Goal: Task Accomplishment & Management: Complete application form

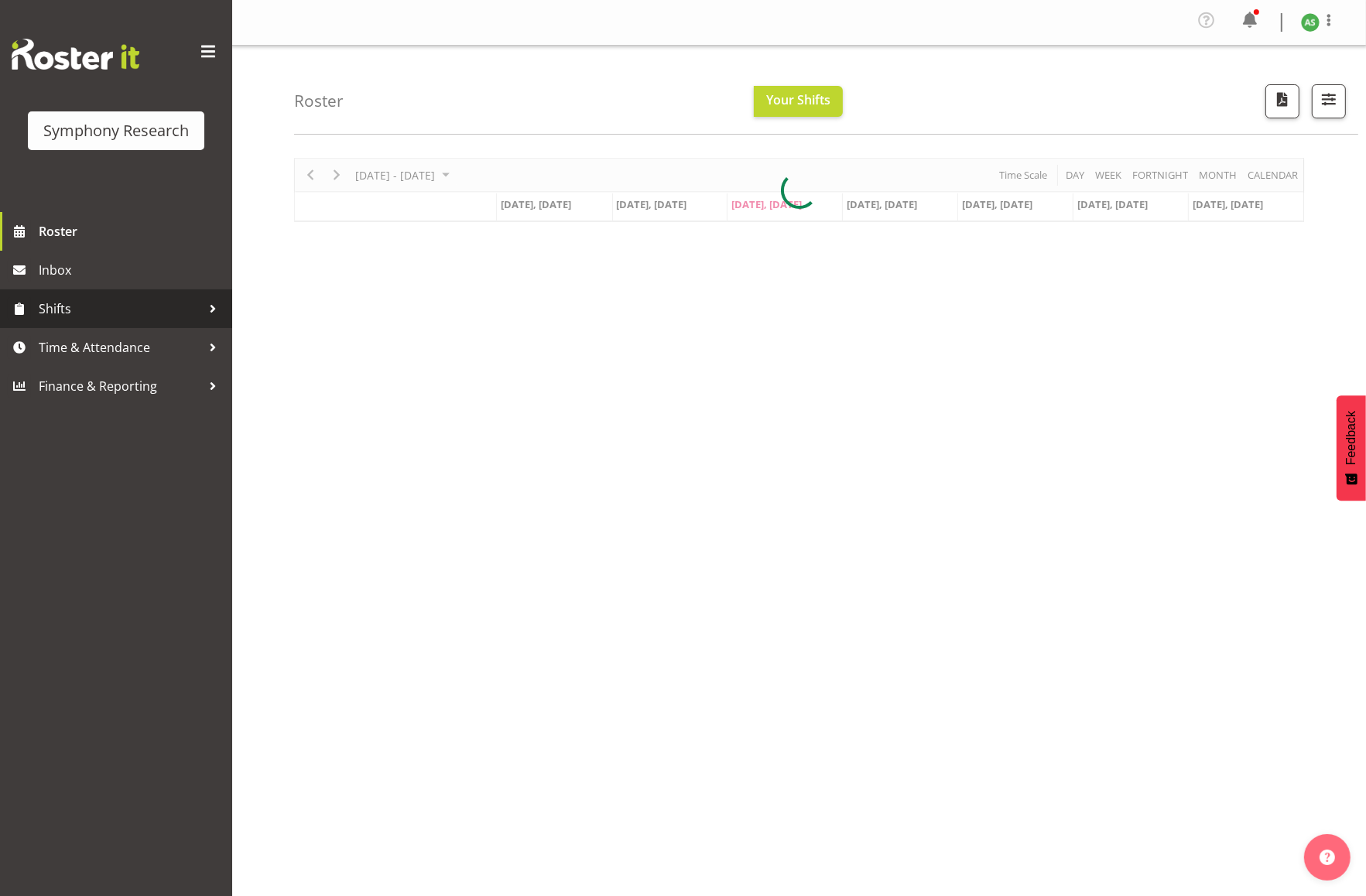
click at [78, 300] on span "Shifts" at bounding box center [120, 308] width 163 height 23
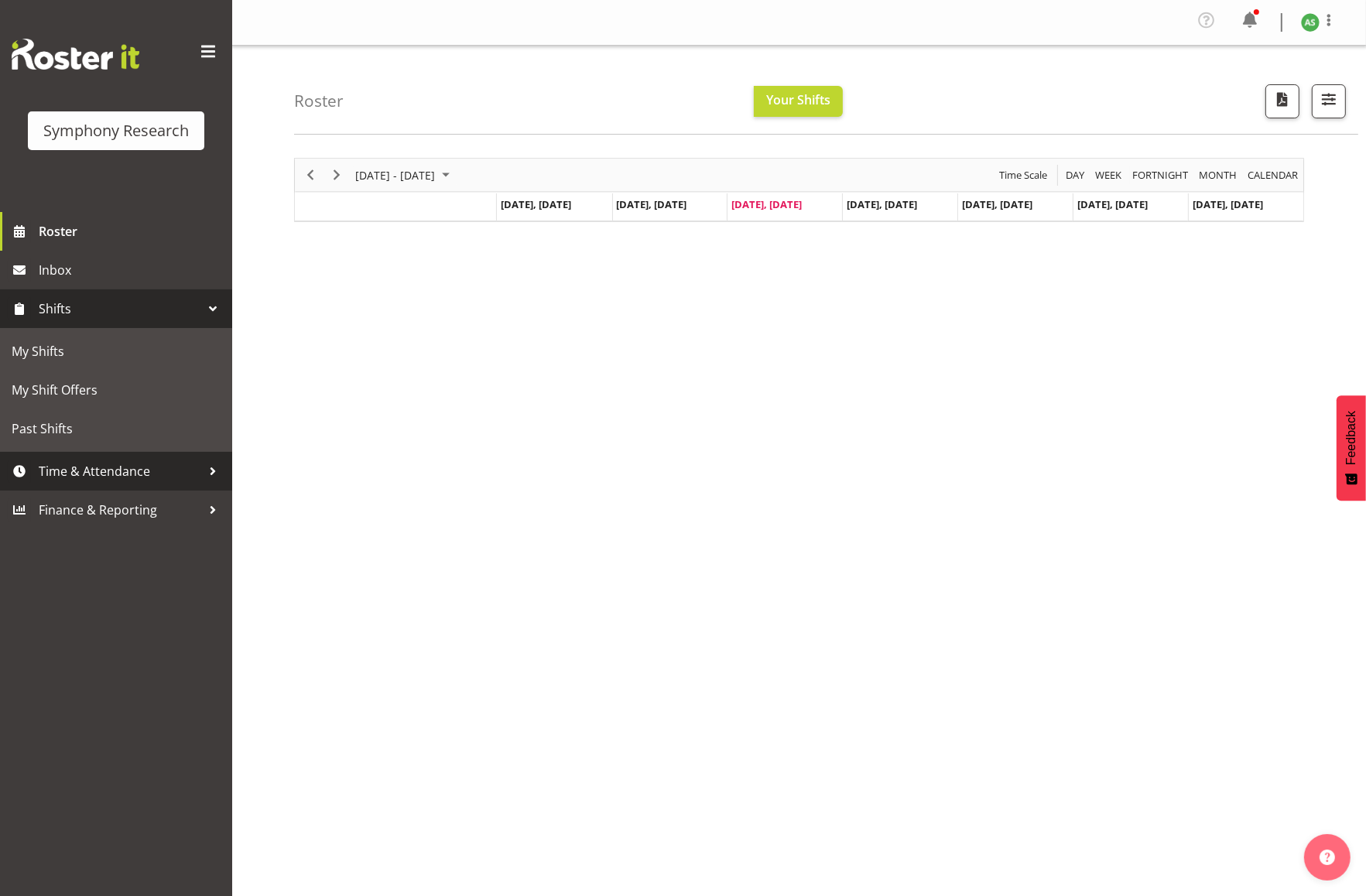
click at [86, 460] on span "Time & Attendance" at bounding box center [120, 471] width 163 height 23
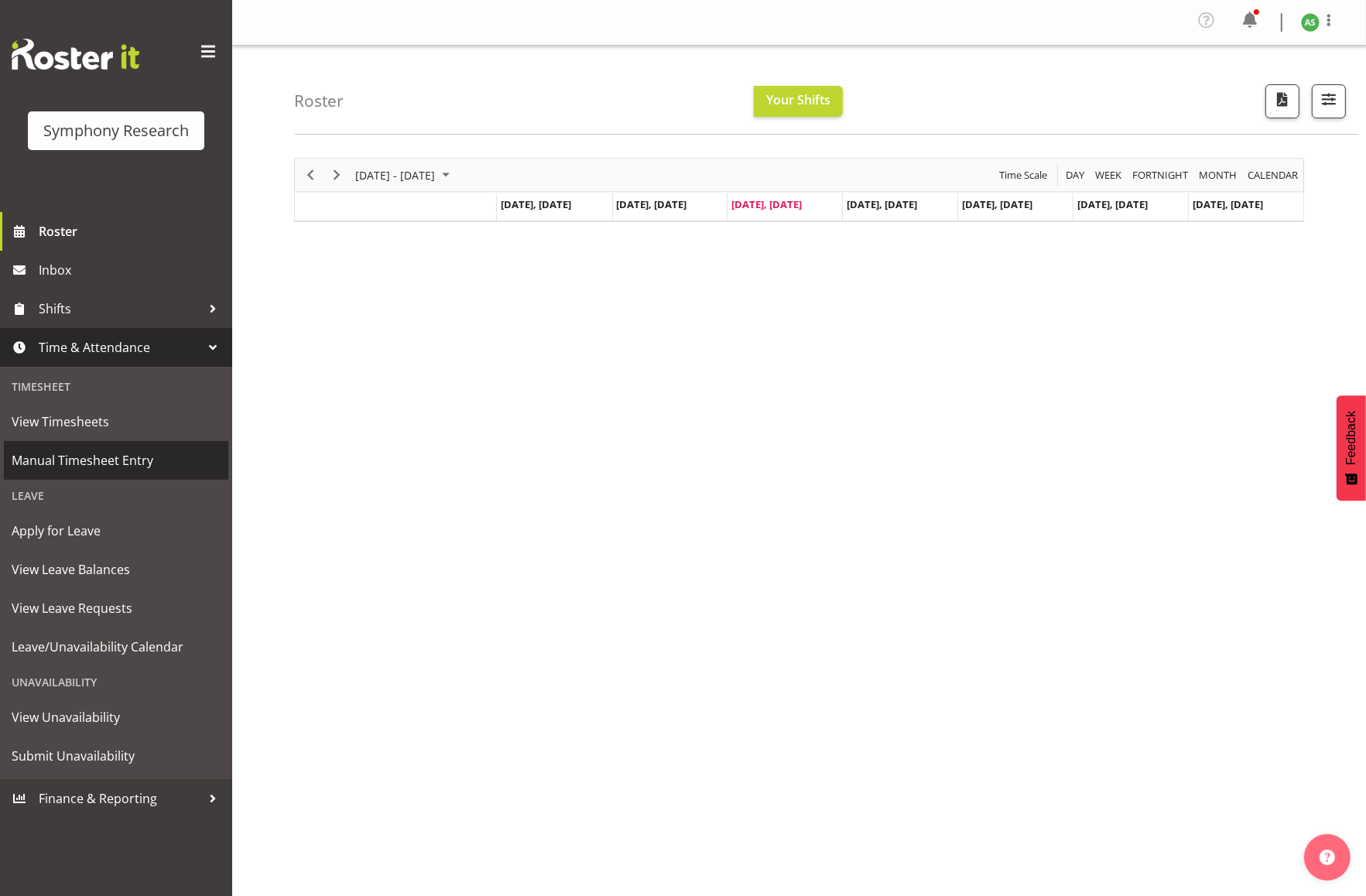
click at [92, 460] on span "Manual Timesheet Entry" at bounding box center [116, 460] width 209 height 23
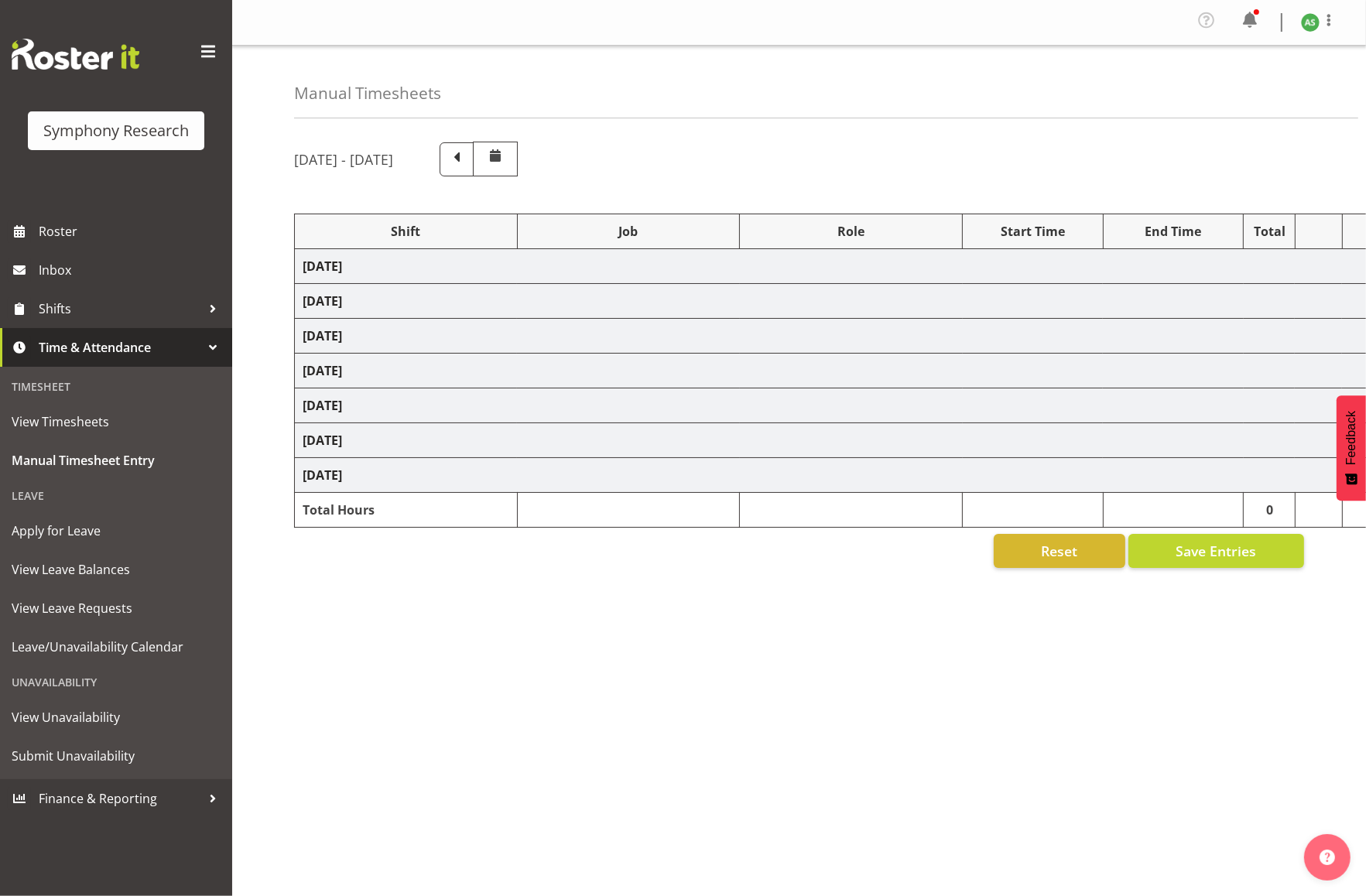
select select "26078"
select select "10499"
select select "47"
select select "41604"
select select "10527"
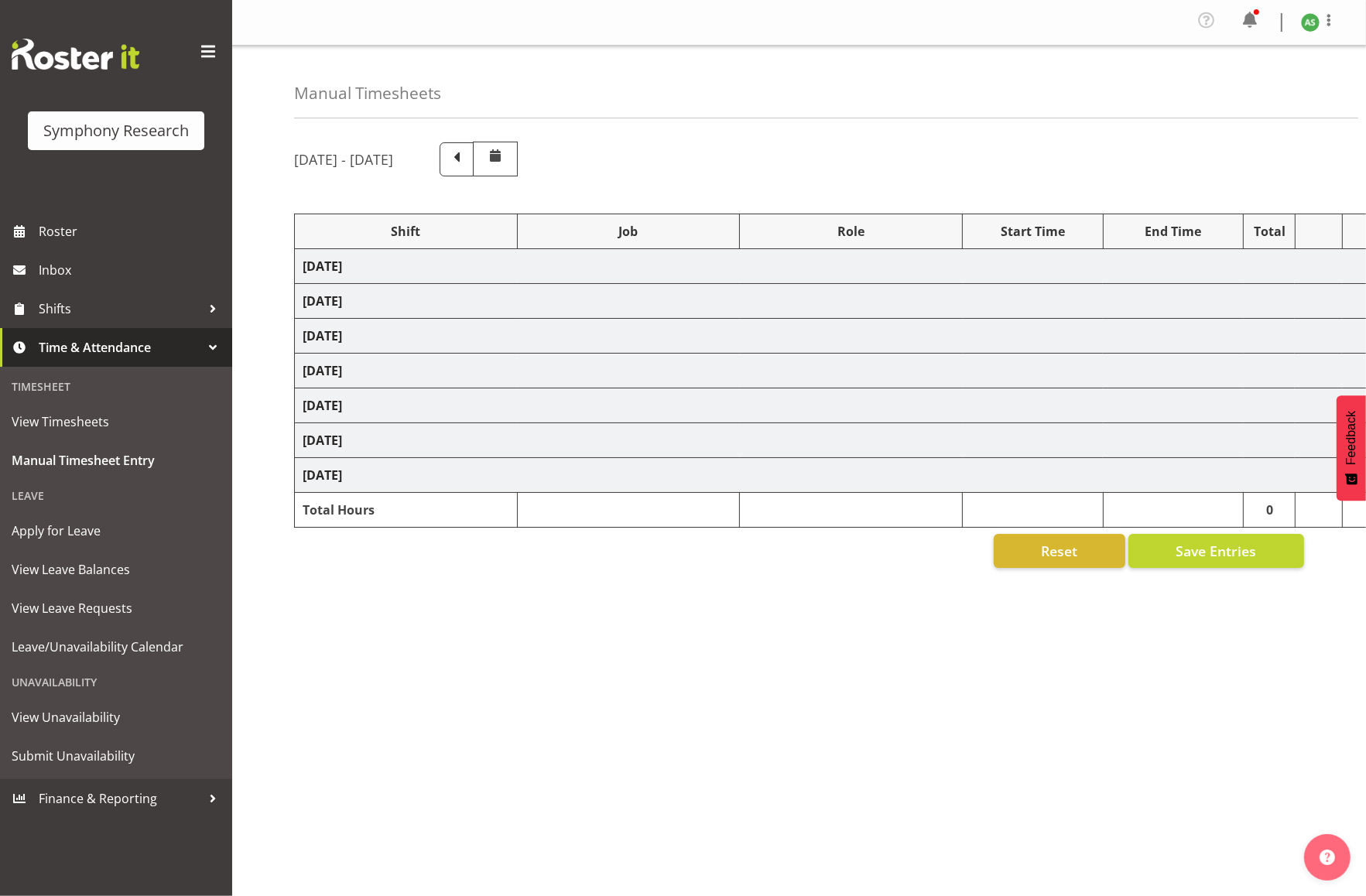
select select "47"
select select "56692"
select select "10499"
select select "47"
select select "26078"
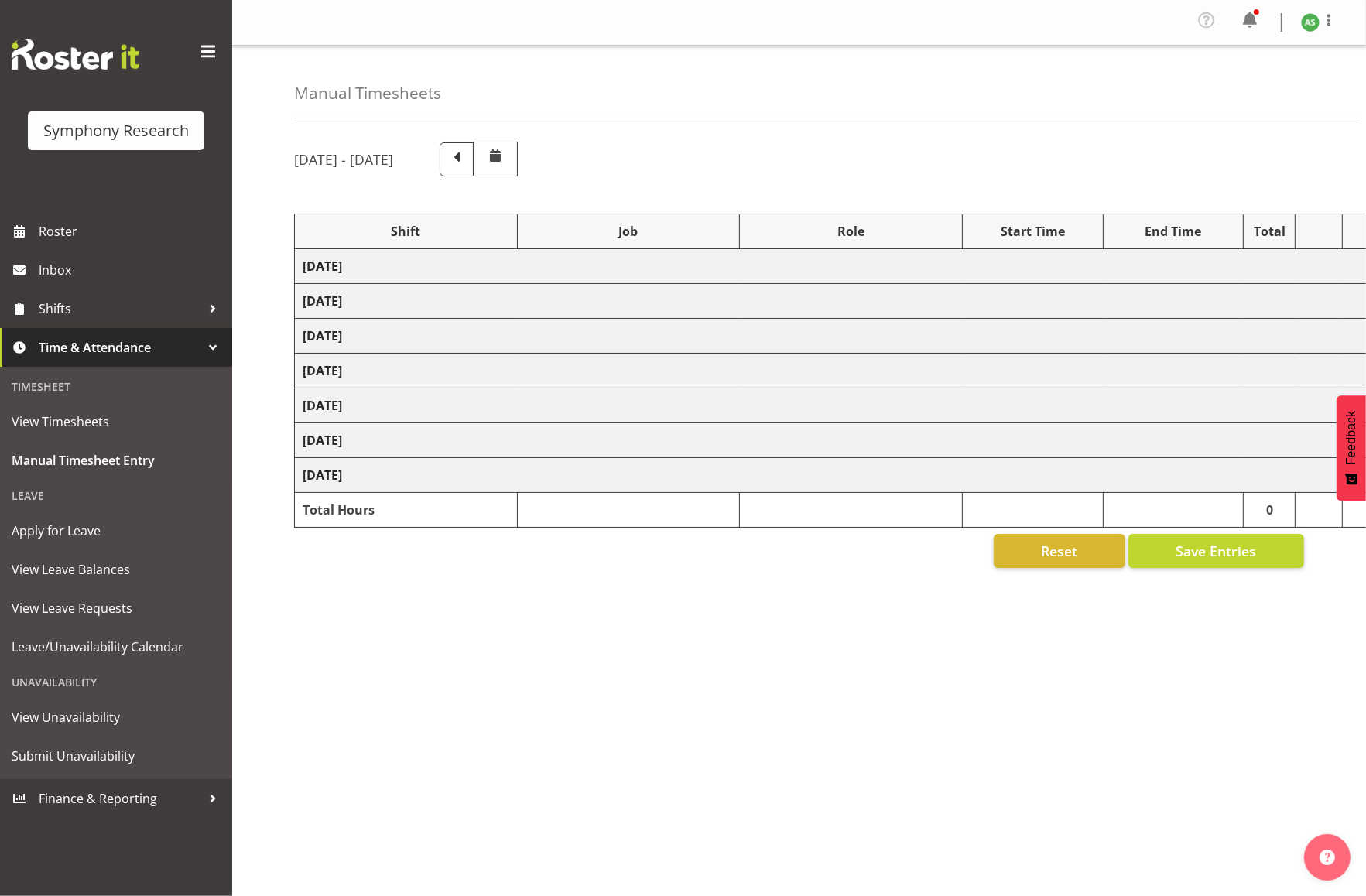
select select "10499"
select select "47"
select select "26078"
select select "10536"
select select "47"
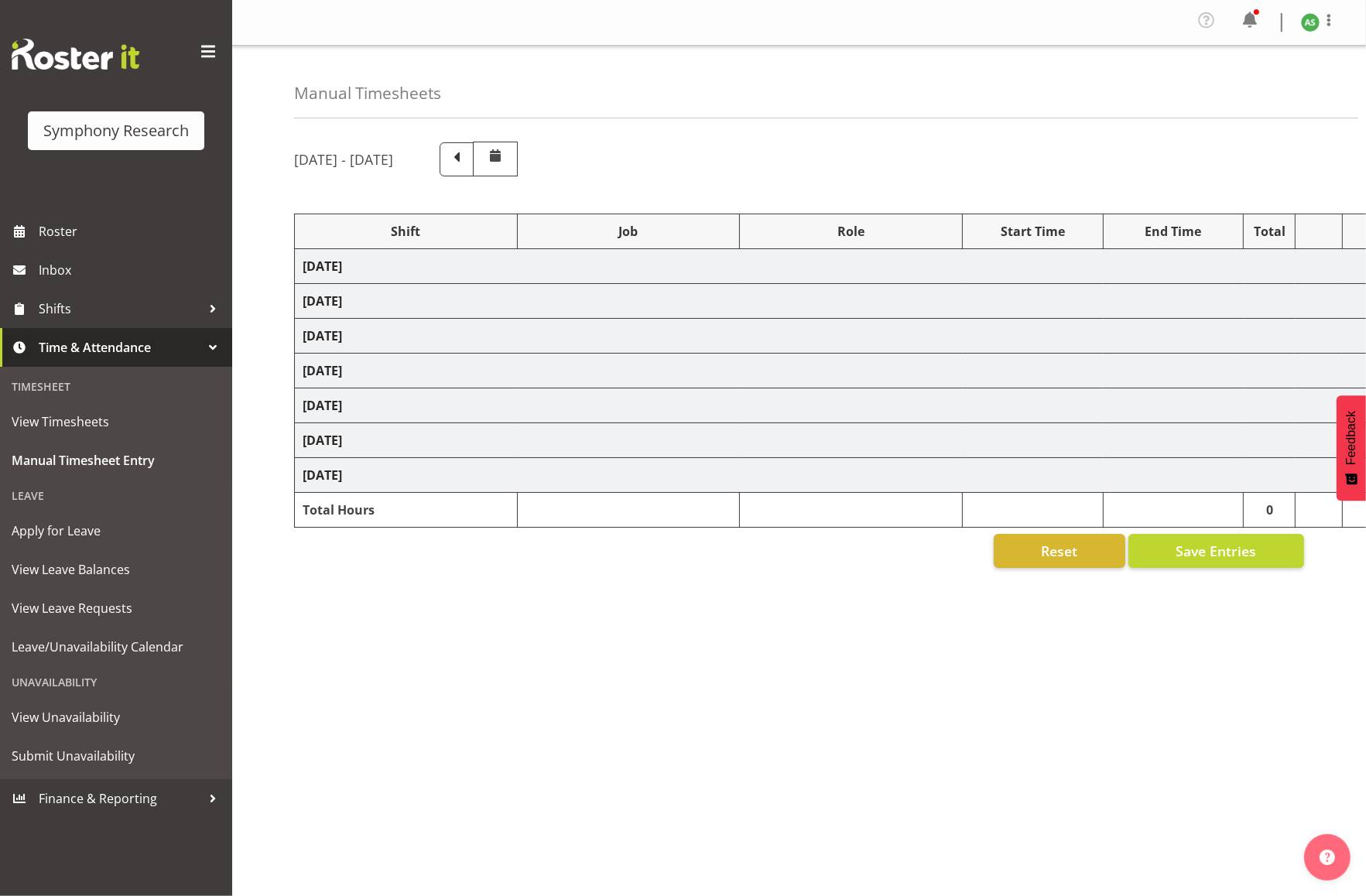
select select "26078"
select select "10499"
select select "47"
select select "57853"
select select "10536"
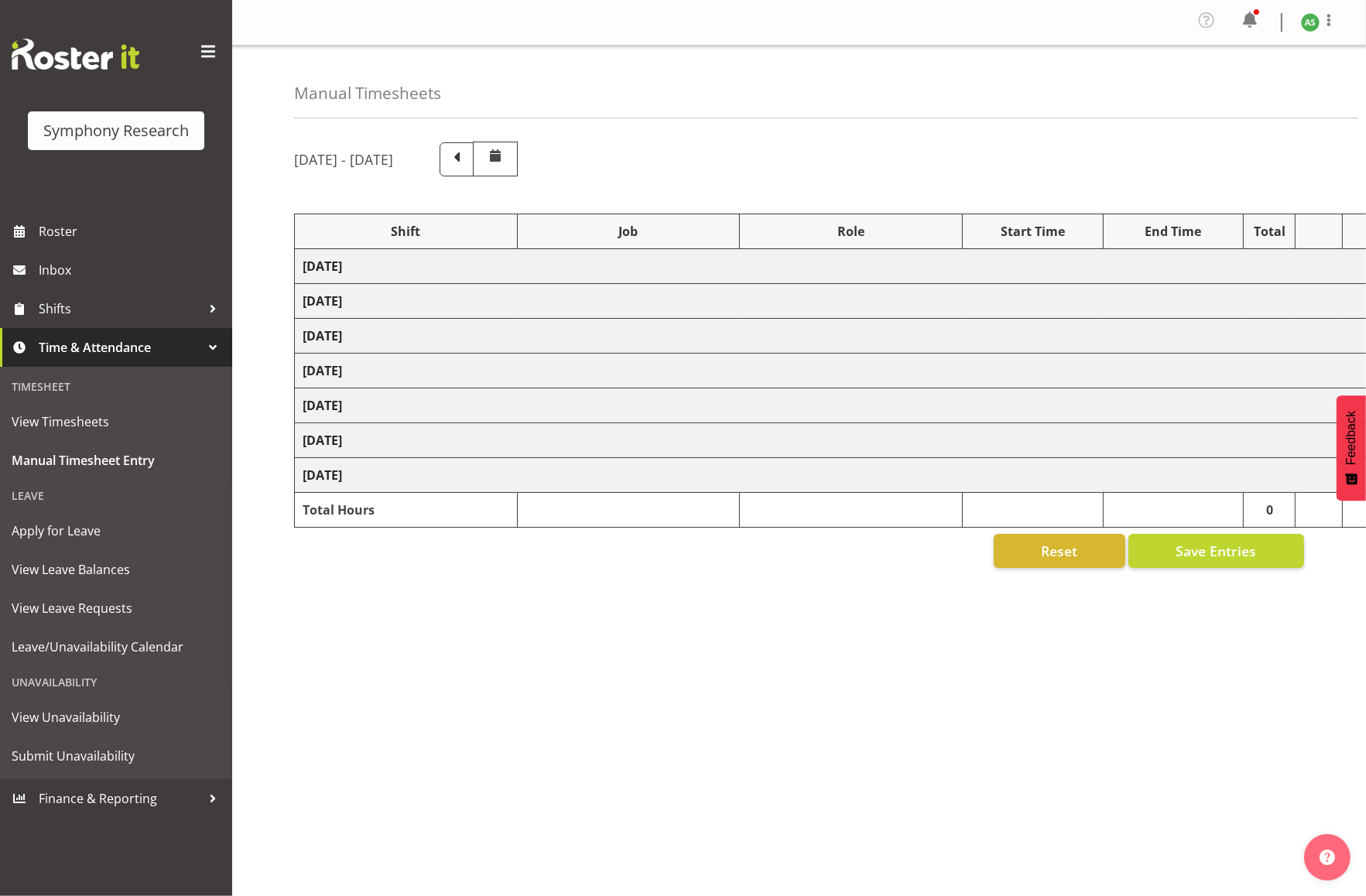
select select "47"
select select "57511"
select select "10499"
select select "47"
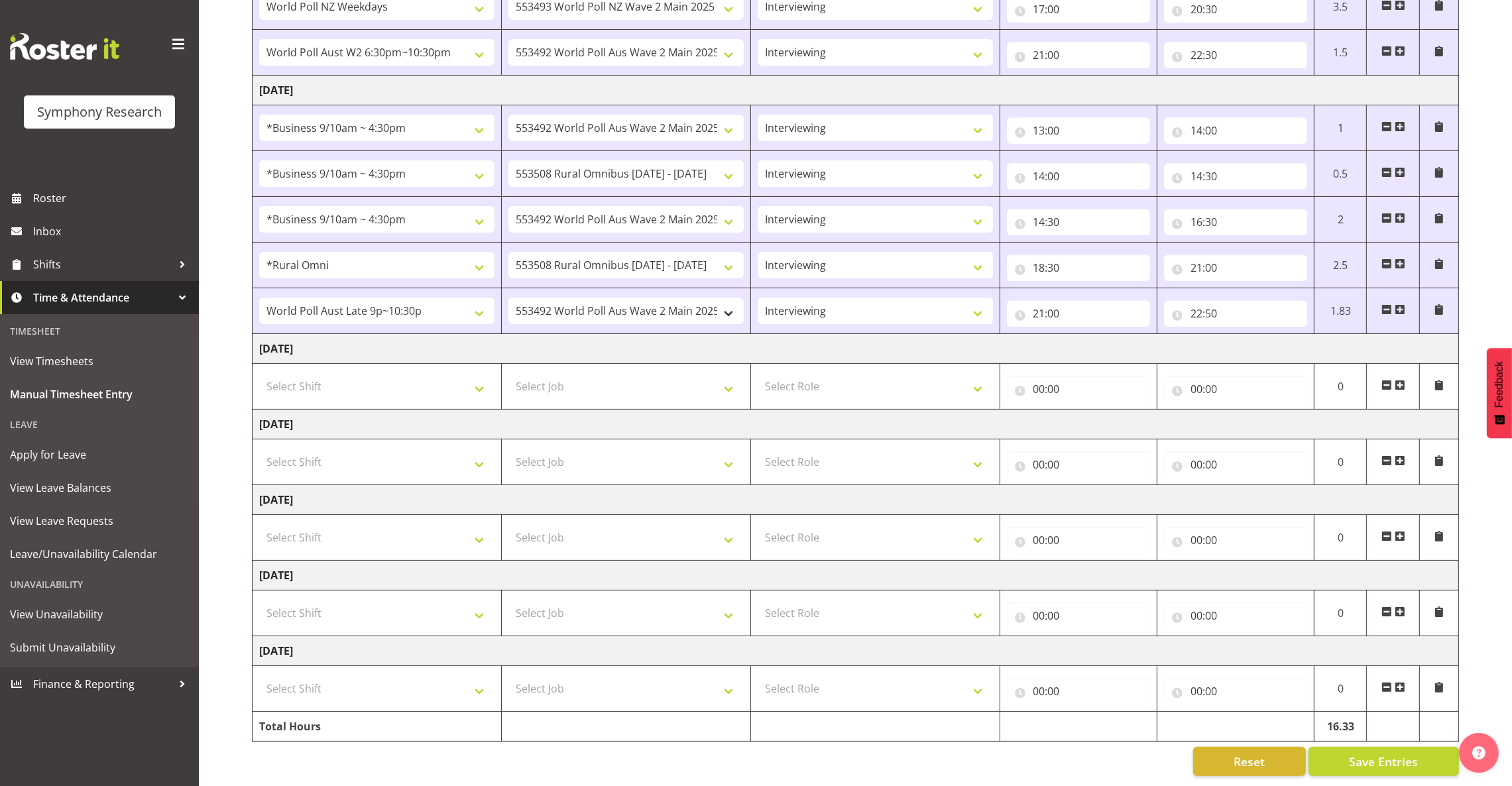
scroll to position [324, 0]
click at [1169, 380] on span at bounding box center [1400, 385] width 11 height 11
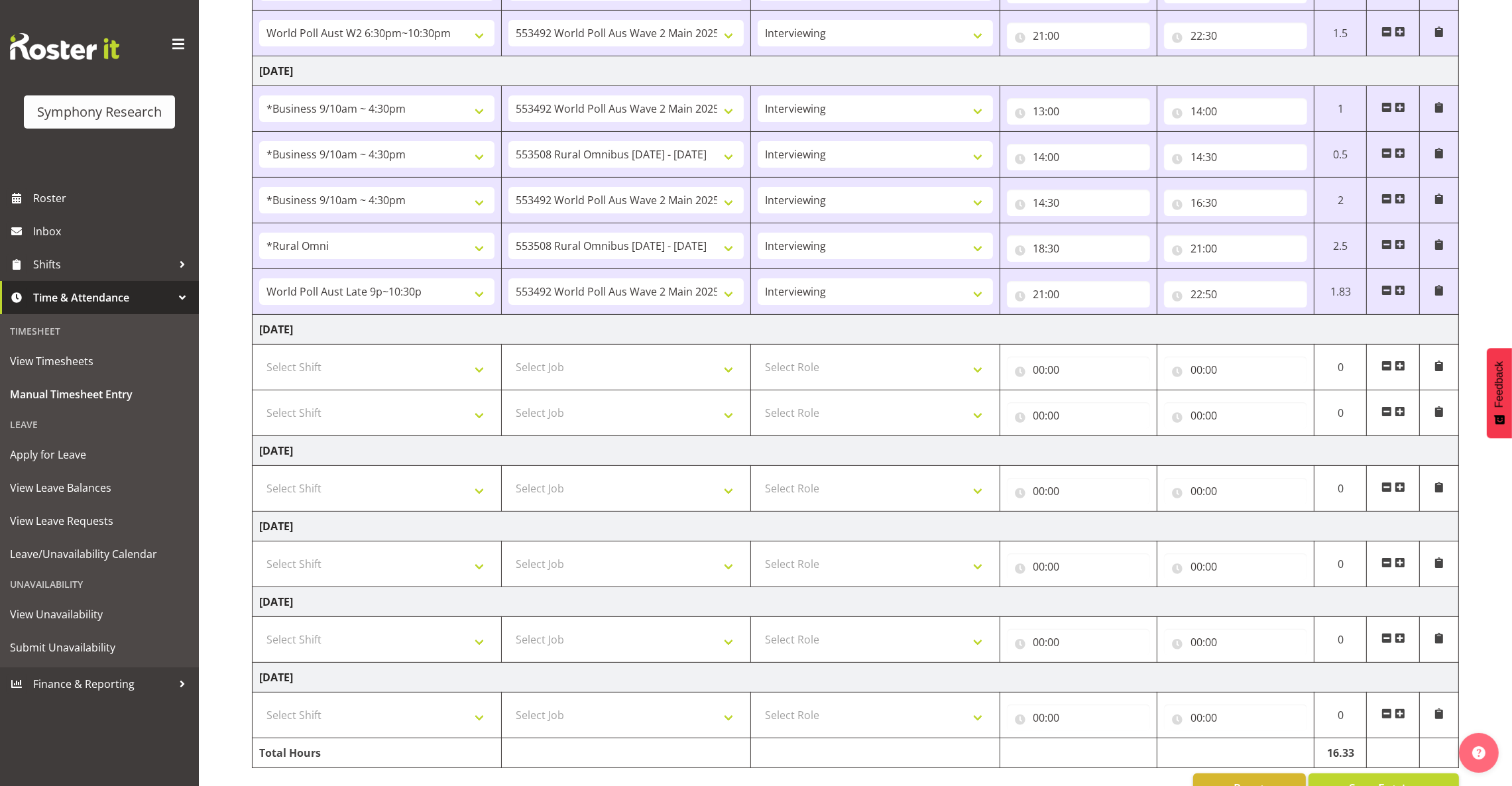
click at [1169, 365] on span at bounding box center [1400, 366] width 11 height 11
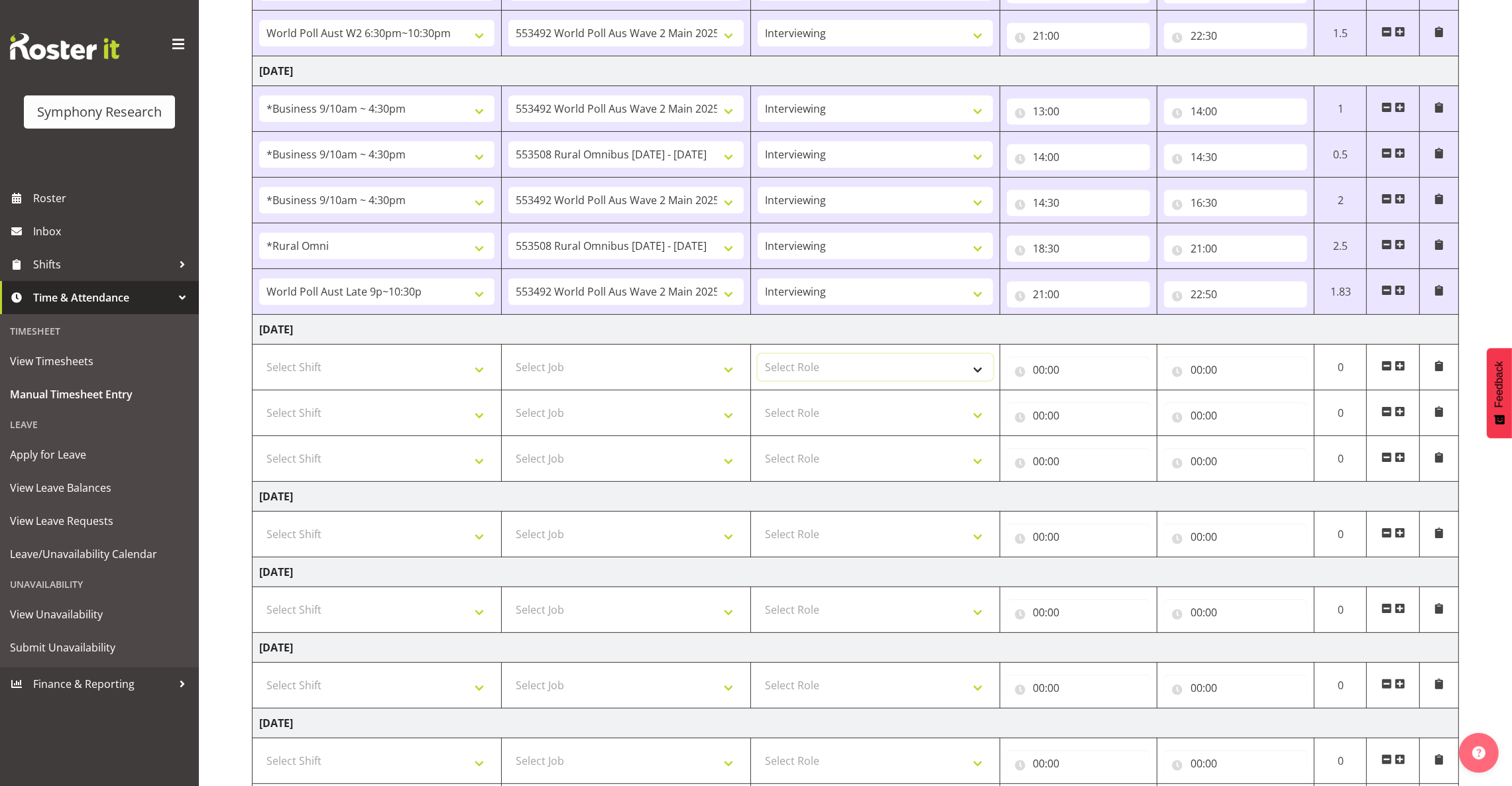
click at [820, 374] on select "Select Role Briefing Interviewing" at bounding box center [875, 367] width 235 height 27
select select "47"
click at [758, 356] on select "Select Role Briefing Interviewing" at bounding box center [875, 367] width 235 height 27
click at [834, 421] on select "Select Role Briefing Interviewing" at bounding box center [875, 412] width 235 height 27
select select "47"
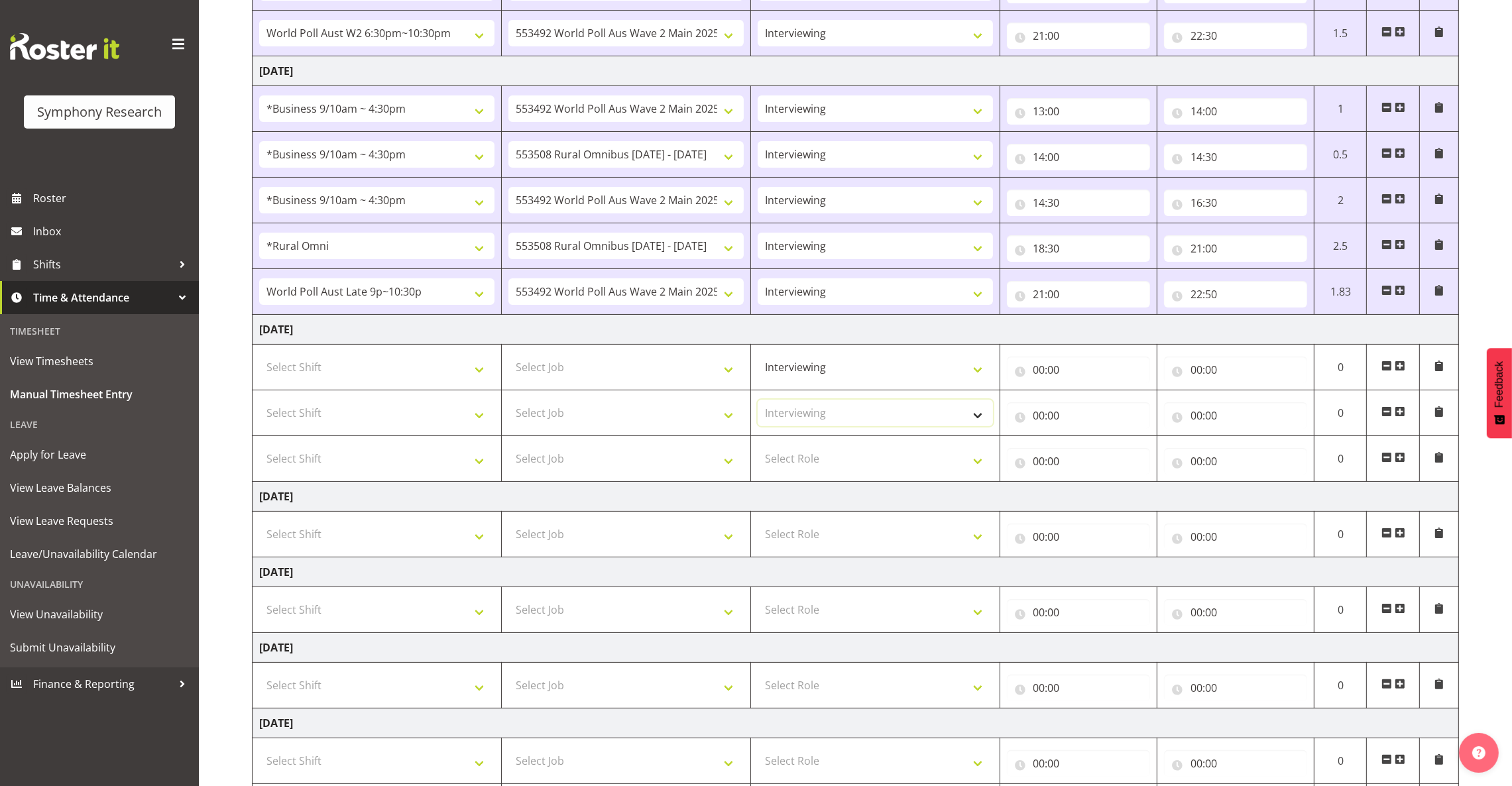
click at [758, 403] on select "Select Role Briefing Interviewing" at bounding box center [875, 412] width 235 height 27
click at [842, 463] on select "Select Role Briefing Interviewing" at bounding box center [875, 458] width 235 height 27
select select "47"
click at [758, 448] on select "Select Role Briefing Interviewing" at bounding box center [875, 458] width 235 height 27
click at [471, 368] on select "Select Shift !!Weekend Residential (Roster IT Shift Label) *Business 9/10am ~ 4…" at bounding box center [376, 367] width 235 height 27
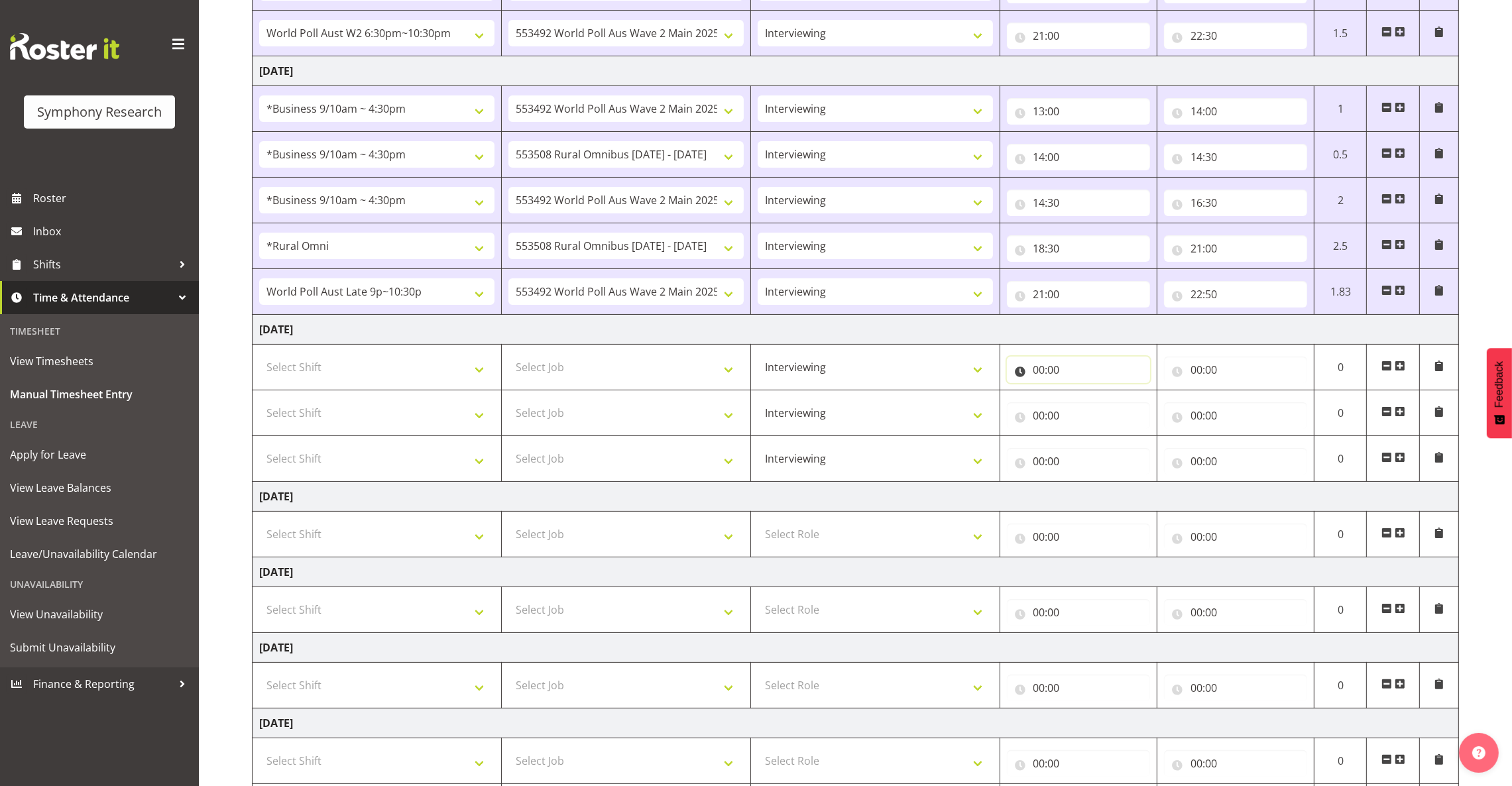
click at [1043, 372] on input "00:00" at bounding box center [1079, 369] width 143 height 27
click at [1096, 404] on select "00 01 02 03 04 05 06 07 08 09 10 11 12 13 14 15 16 17 18 19 20 21 22 23" at bounding box center [1097, 404] width 30 height 27
select select "13"
click at [1083, 393] on select "00 01 02 03 04 05 06 07 08 09 10 11 12 13 14 15 16 17 18 19 20 21 22 23" at bounding box center [1097, 404] width 30 height 27
type input "13:00"
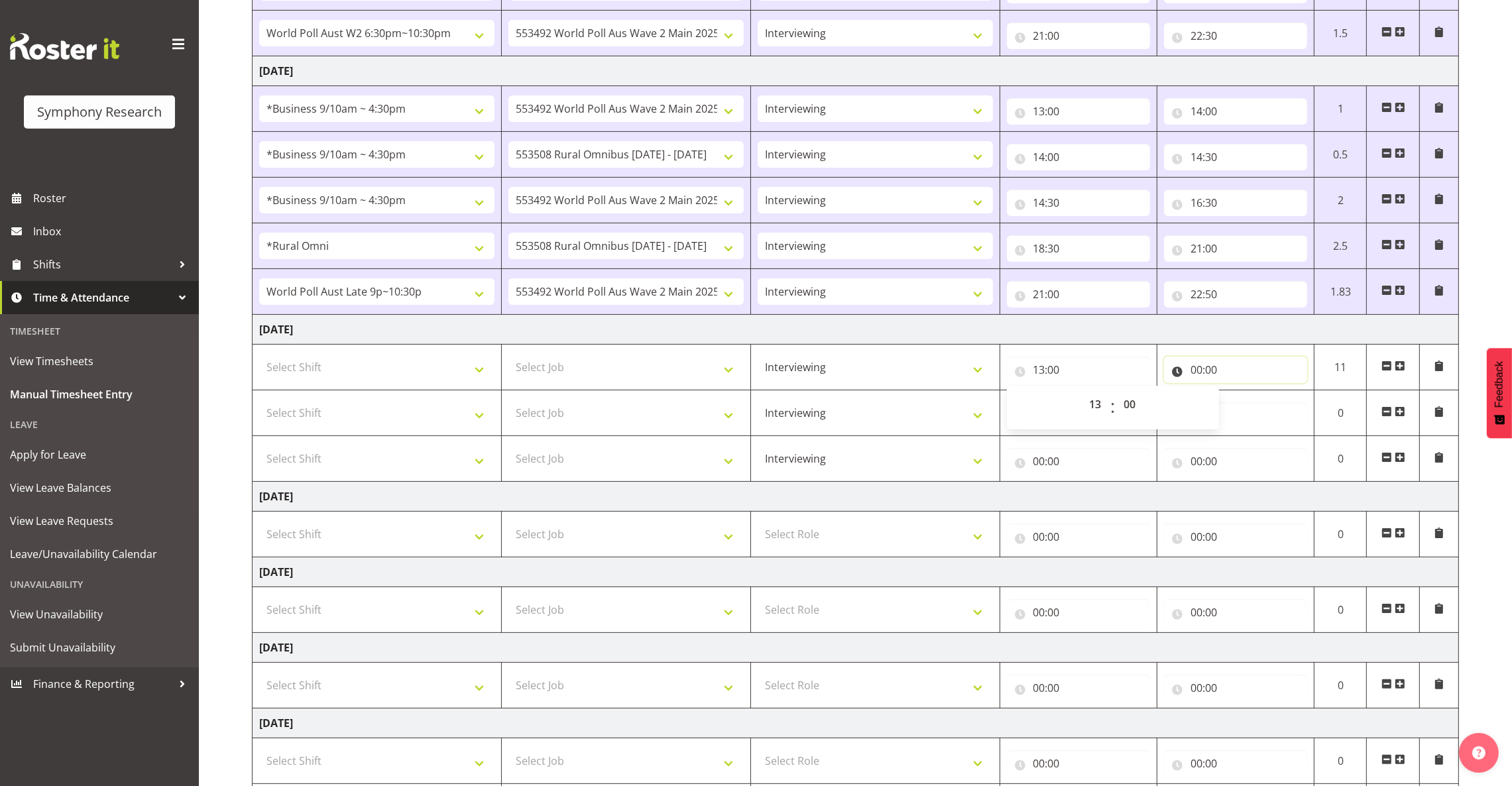
click at [1169, 370] on input "00:00" at bounding box center [1236, 369] width 143 height 27
click at [1169, 403] on select "00 01 02 03 04 05 06 07 08 09 10 11 12 13 14 15 16 17 18 19 20 21 22 23" at bounding box center [1254, 404] width 30 height 27
select select "16"
click at [1169, 393] on select "00 01 02 03 04 05 06 07 08 09 10 11 12 13 14 15 16 17 18 19 20 21 22 23" at bounding box center [1254, 404] width 30 height 27
type input "16:00"
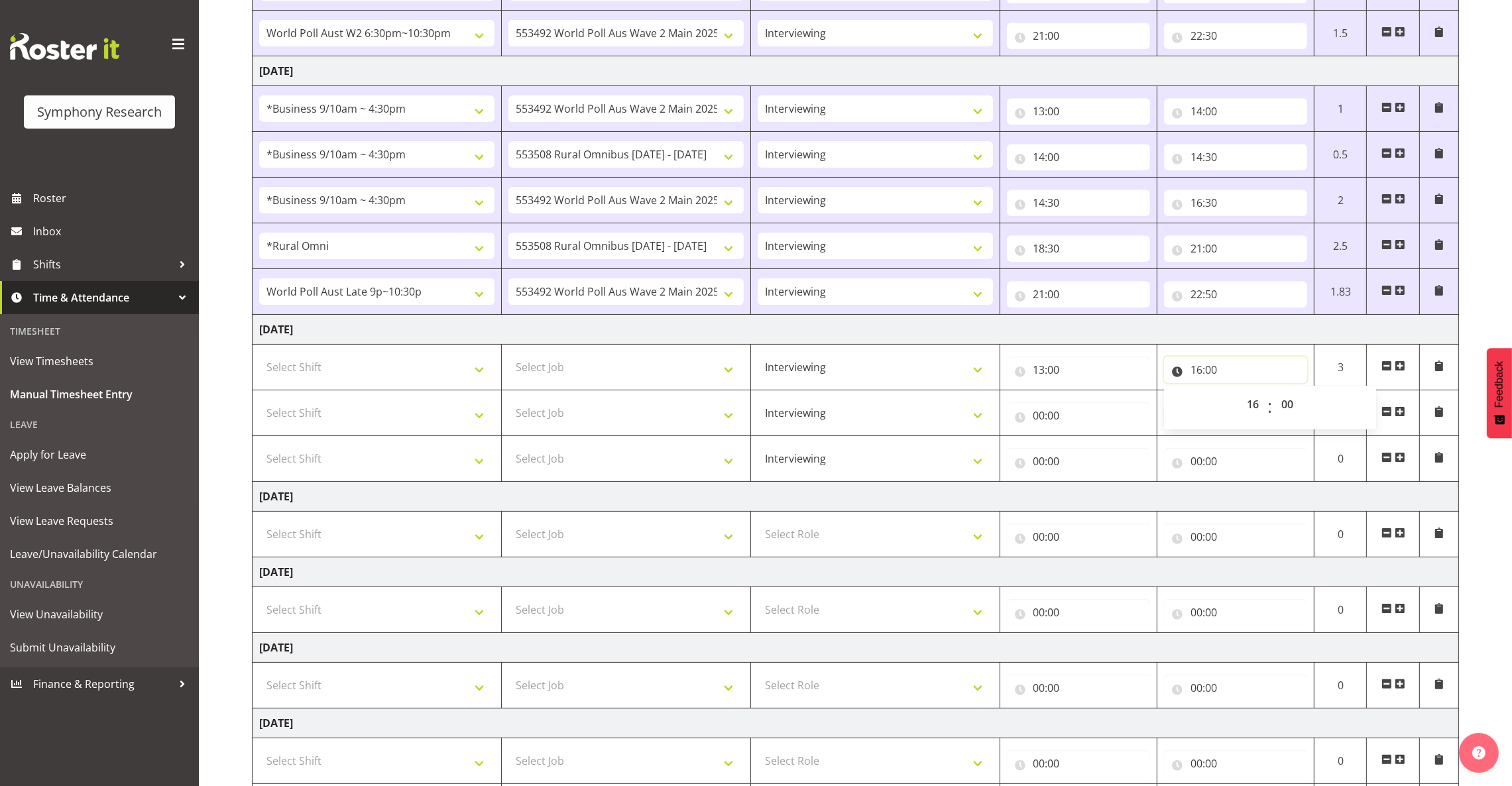
click at [1169, 371] on input "16:00" at bounding box center [1236, 369] width 143 height 27
click at [1169, 416] on input "00:00" at bounding box center [1236, 415] width 143 height 27
click at [1169, 452] on select "00 01 02 03 04 05 06 07 08 09 10 11 12 13 14 15 16 17 18 19 20 21 22 23 24 25 2…" at bounding box center [1289, 450] width 30 height 27
click at [1169, 373] on input "16:00" at bounding box center [1236, 369] width 143 height 27
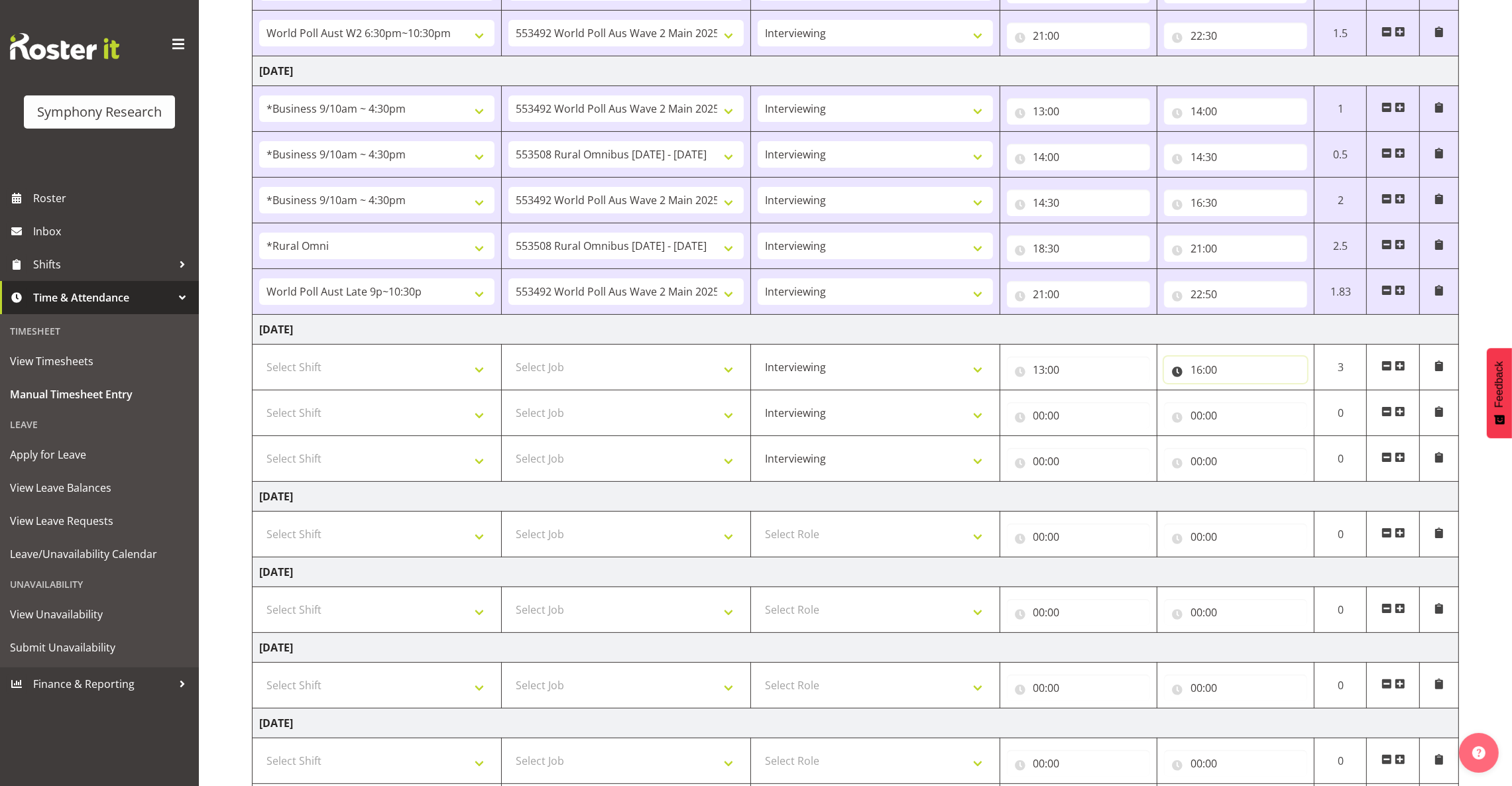
click at [1169, 371] on input "16:00" at bounding box center [1236, 369] width 143 height 27
click at [1169, 402] on select "00 01 02 03 04 05 06 07 08 09 10 11 12 13 14 15 16 17 18 19 20 21 22 23 24 25 2…" at bounding box center [1289, 404] width 30 height 27
select select "30"
click at [1169, 393] on select "00 01 02 03 04 05 06 07 08 09 10 11 12 13 14 15 16 17 18 19 20 21 22 23 24 25 2…" at bounding box center [1289, 404] width 30 height 27
type input "16:30"
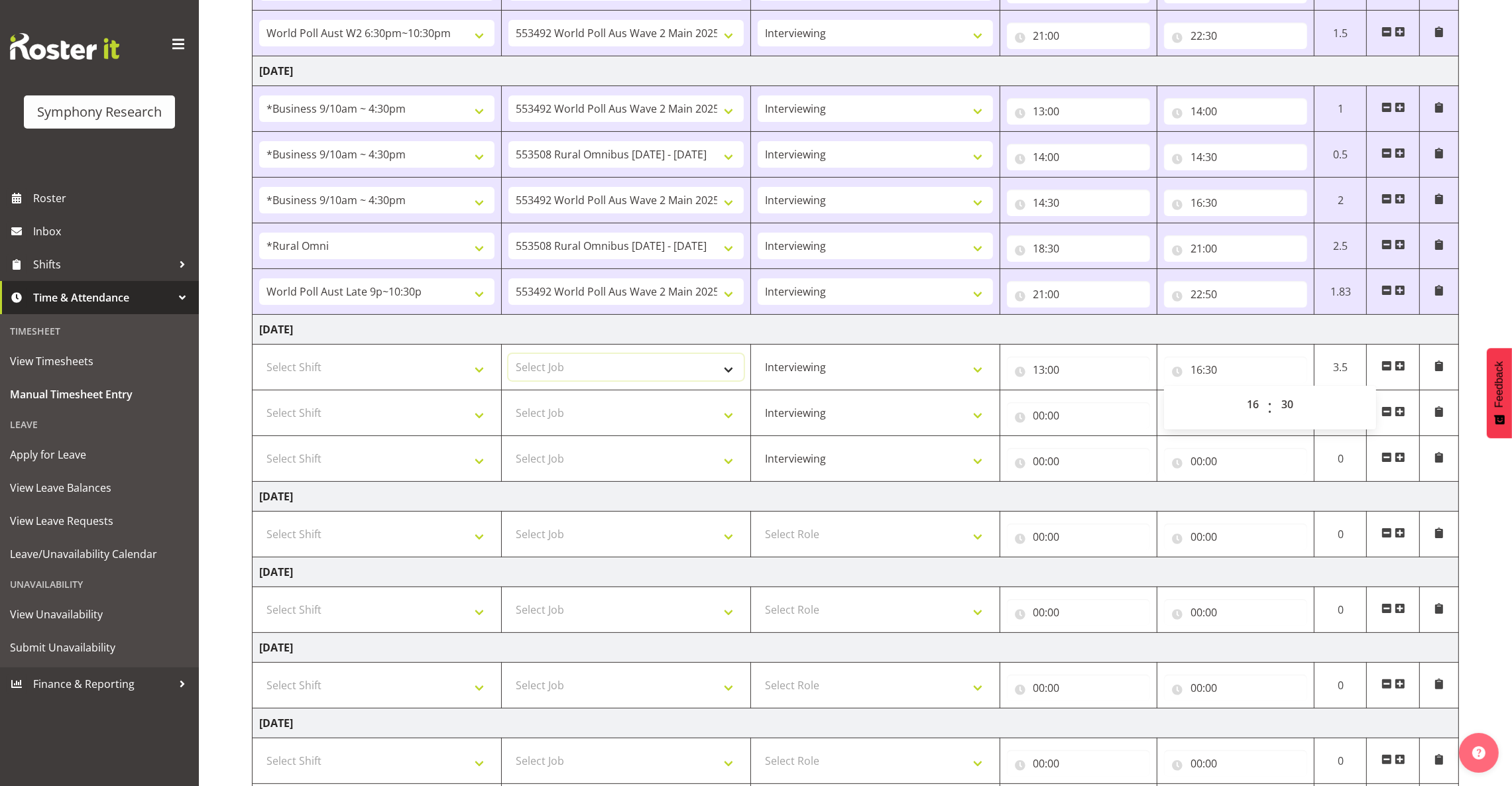
click at [674, 372] on select "Select Job 550060 IF Admin 553492 World Poll Aus Wave 2 Main 2025 553493 World …" at bounding box center [626, 367] width 235 height 27
select select "10499"
click at [509, 356] on select "Select Job 550060 IF Admin 553492 World Poll Aus Wave 2 Main 2025 553493 World …" at bounding box center [626, 367] width 235 height 27
click at [684, 412] on select "Select Job 550060 IF Admin 553492 World Poll Aus Wave 2 Main 2025 553493 World …" at bounding box center [626, 412] width 235 height 27
select select "10499"
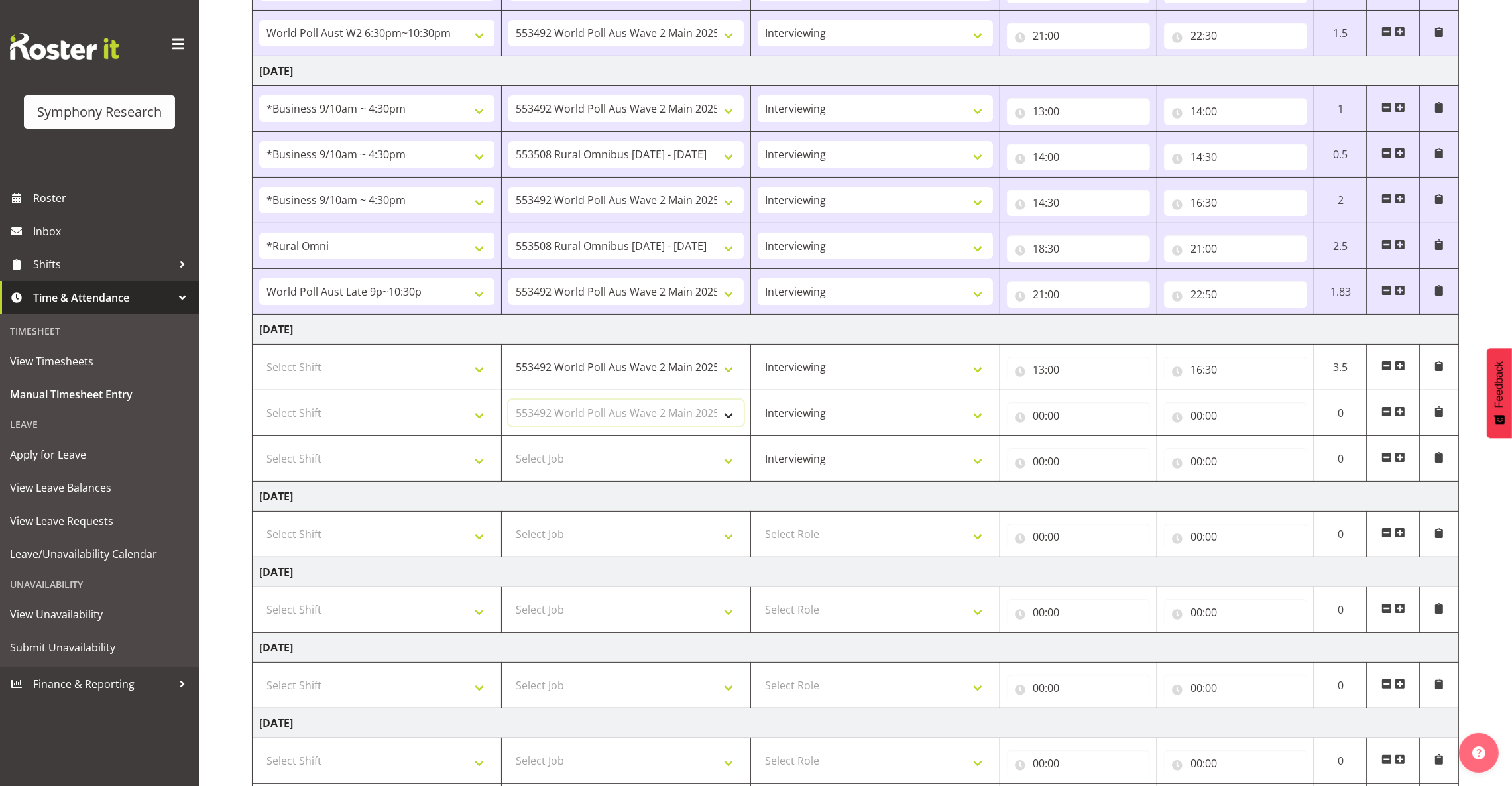
click at [509, 403] on select "Select Job 550060 IF Admin 553492 World Poll Aus Wave 2 Main 2025 553493 World …" at bounding box center [626, 412] width 235 height 27
click at [484, 377] on select "Select Shift !!Weekend Residential (Roster IT Shift Label) *Business 9/10am ~ 4…" at bounding box center [376, 367] width 235 height 27
select select "26078"
click at [259, 356] on select "Select Shift !!Weekend Residential (Roster IT Shift Label) *Business 9/10am ~ 4…" at bounding box center [376, 367] width 235 height 27
drag, startPoint x: 467, startPoint y: 420, endPoint x: 462, endPoint y: 412, distance: 9.4
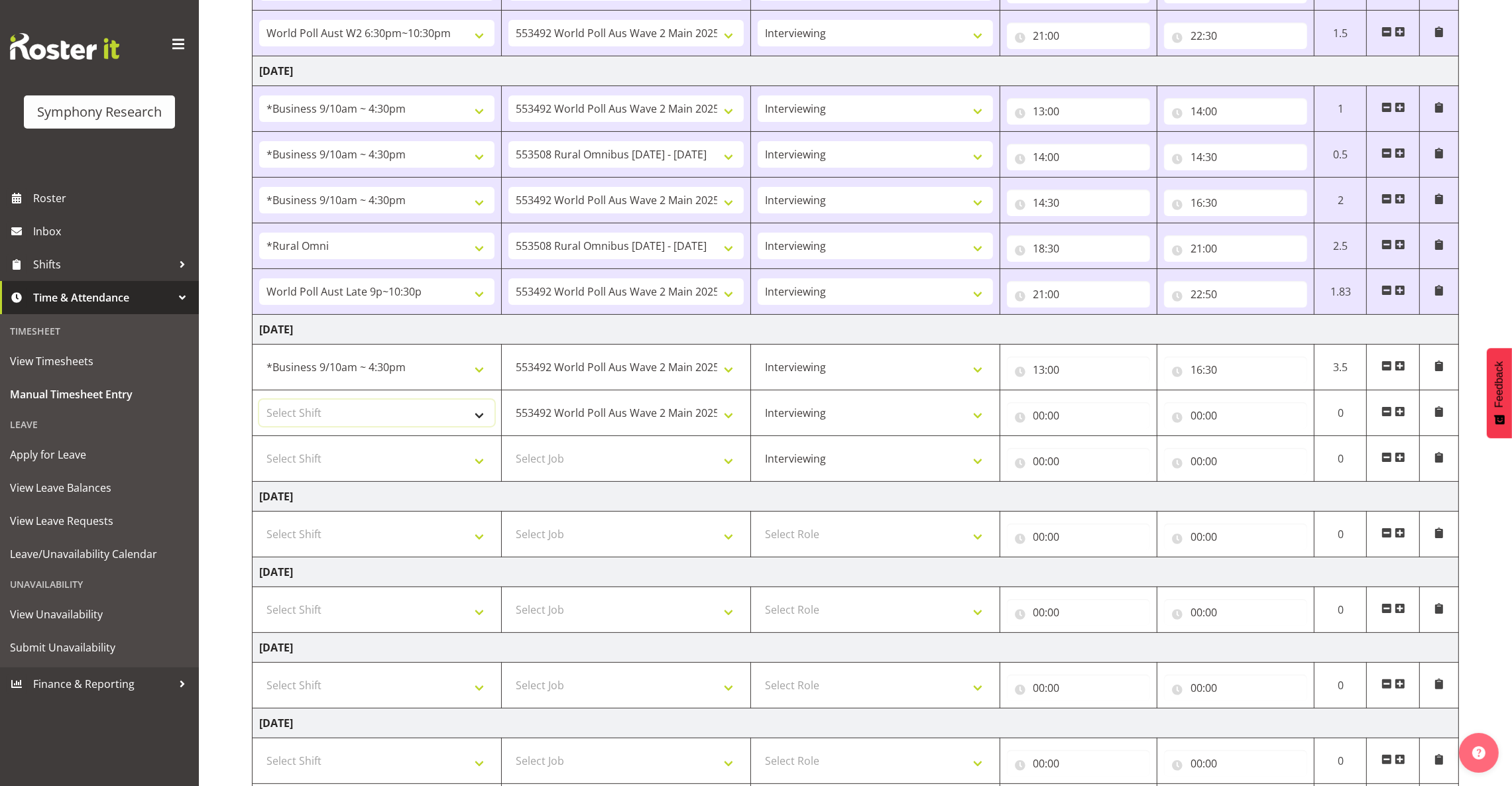
click at [467, 418] on select "Select Shift !!Weekend Residential (Roster IT Shift Label) *Business 9/10am ~ 4…" at bounding box center [376, 412] width 235 height 27
click at [259, 403] on select "Select Shift !!Weekend Residential (Roster IT Shift Label) *Business 9/10am ~ 4…" at bounding box center [376, 412] width 235 height 27
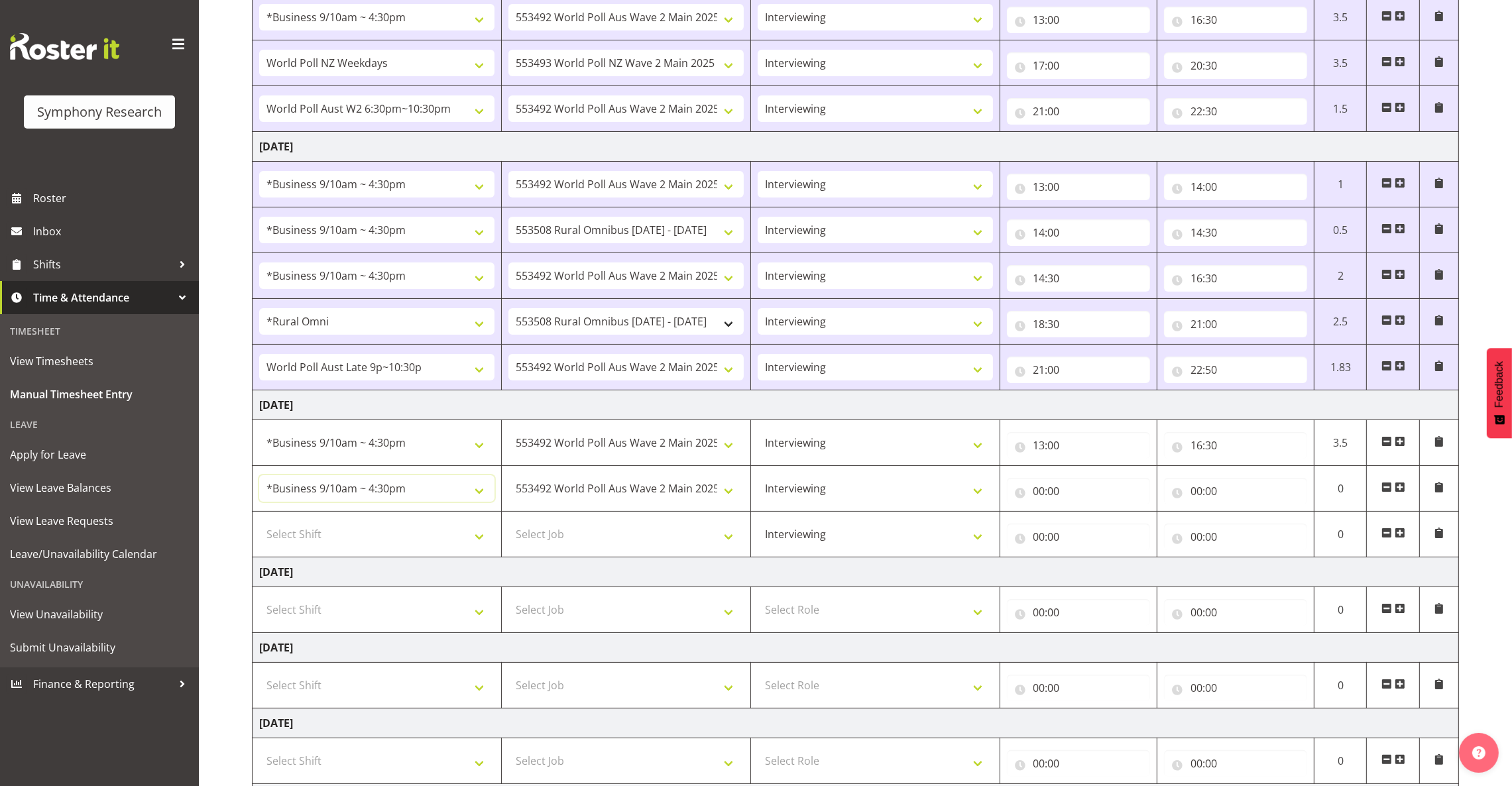
scroll to position [415, 0]
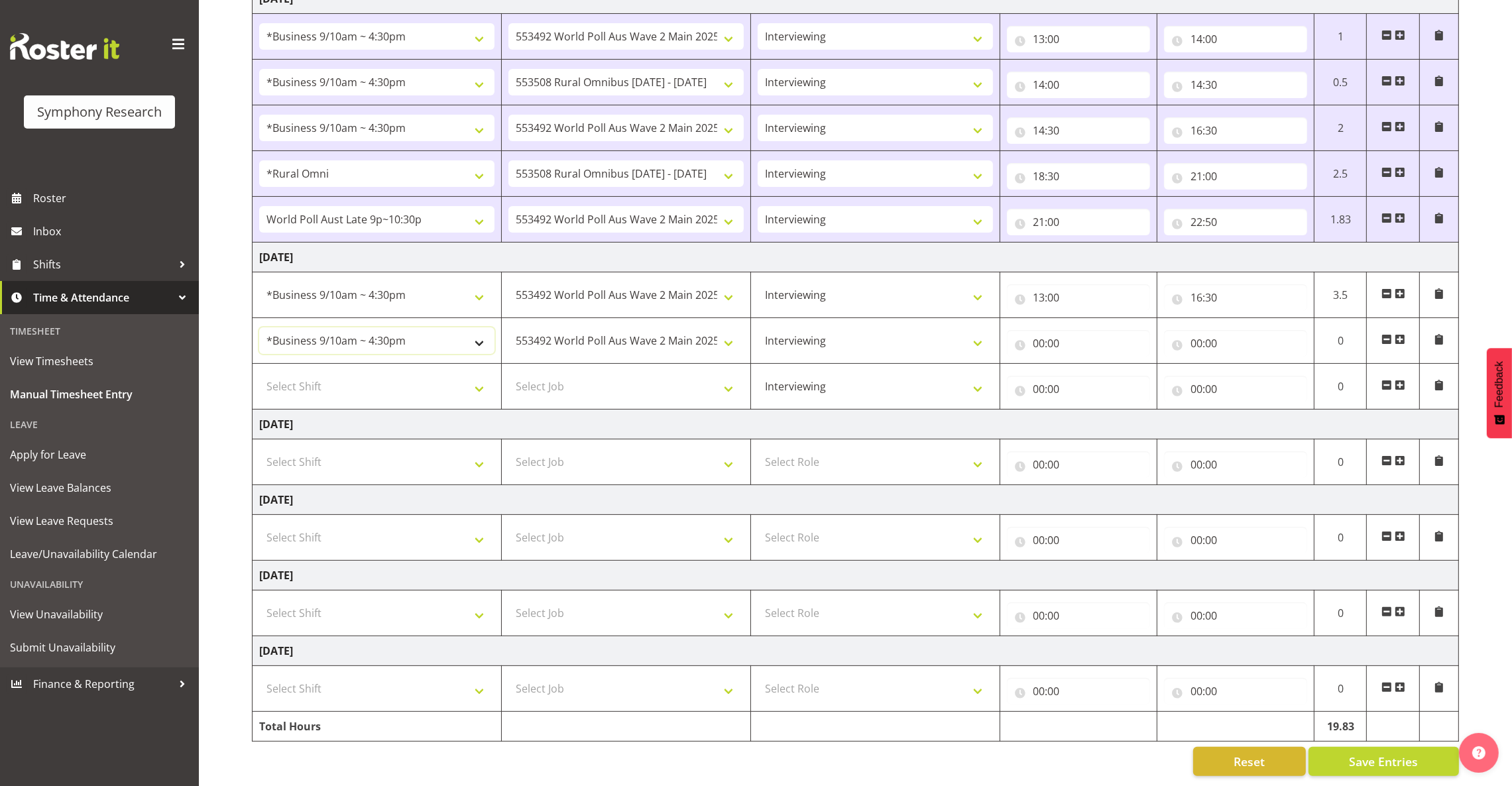
click at [470, 327] on select "!!Weekend Residential (Roster IT Shift Label) *Business 9/10am ~ 4:30pm *Busine…" at bounding box center [376, 340] width 235 height 27
click at [461, 327] on select "!!Weekend Residential (Roster IT Shift Label) *Business 9/10am ~ 4:30pm *Busine…" at bounding box center [376, 340] width 235 height 27
select select "56692"
click at [259, 327] on select "!!Weekend Residential (Roster IT Shift Label) *Business 9/10am ~ 4:30pm *Busine…" at bounding box center [376, 340] width 235 height 27
click at [1041, 330] on input "00:00" at bounding box center [1079, 343] width 143 height 27
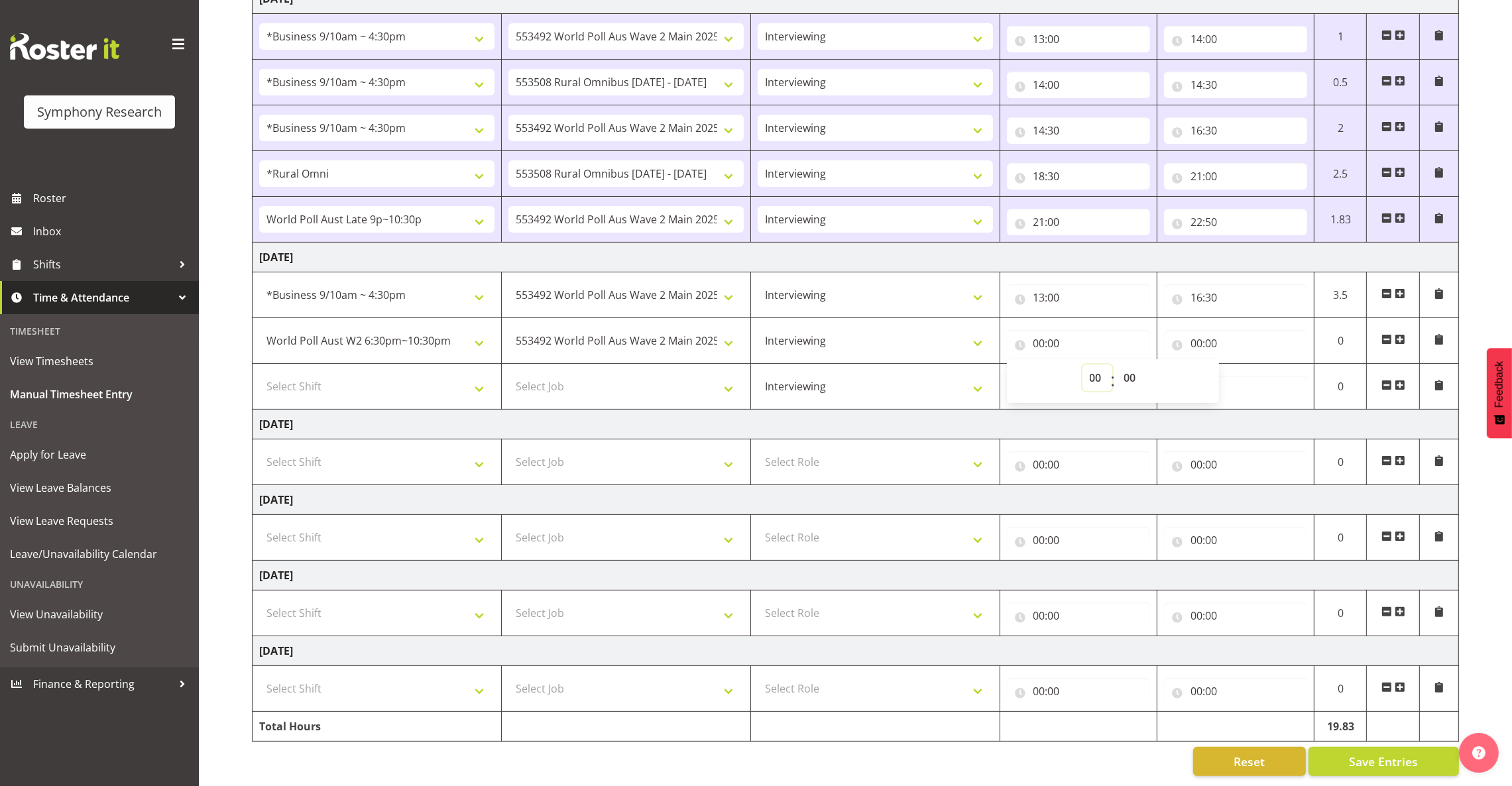
click at [1096, 364] on select "00 01 02 03 04 05 06 07 08 09 10 11 12 13 14 15 16 17 18 19 20 21 22 23" at bounding box center [1097, 377] width 30 height 27
select select "18"
click at [1083, 364] on select "00 01 02 03 04 05 06 07 08 09 10 11 12 13 14 15 16 17 18 19 20 21 22 23" at bounding box center [1097, 377] width 30 height 27
type input "18:00"
click at [1059, 330] on input "18:00" at bounding box center [1079, 343] width 143 height 27
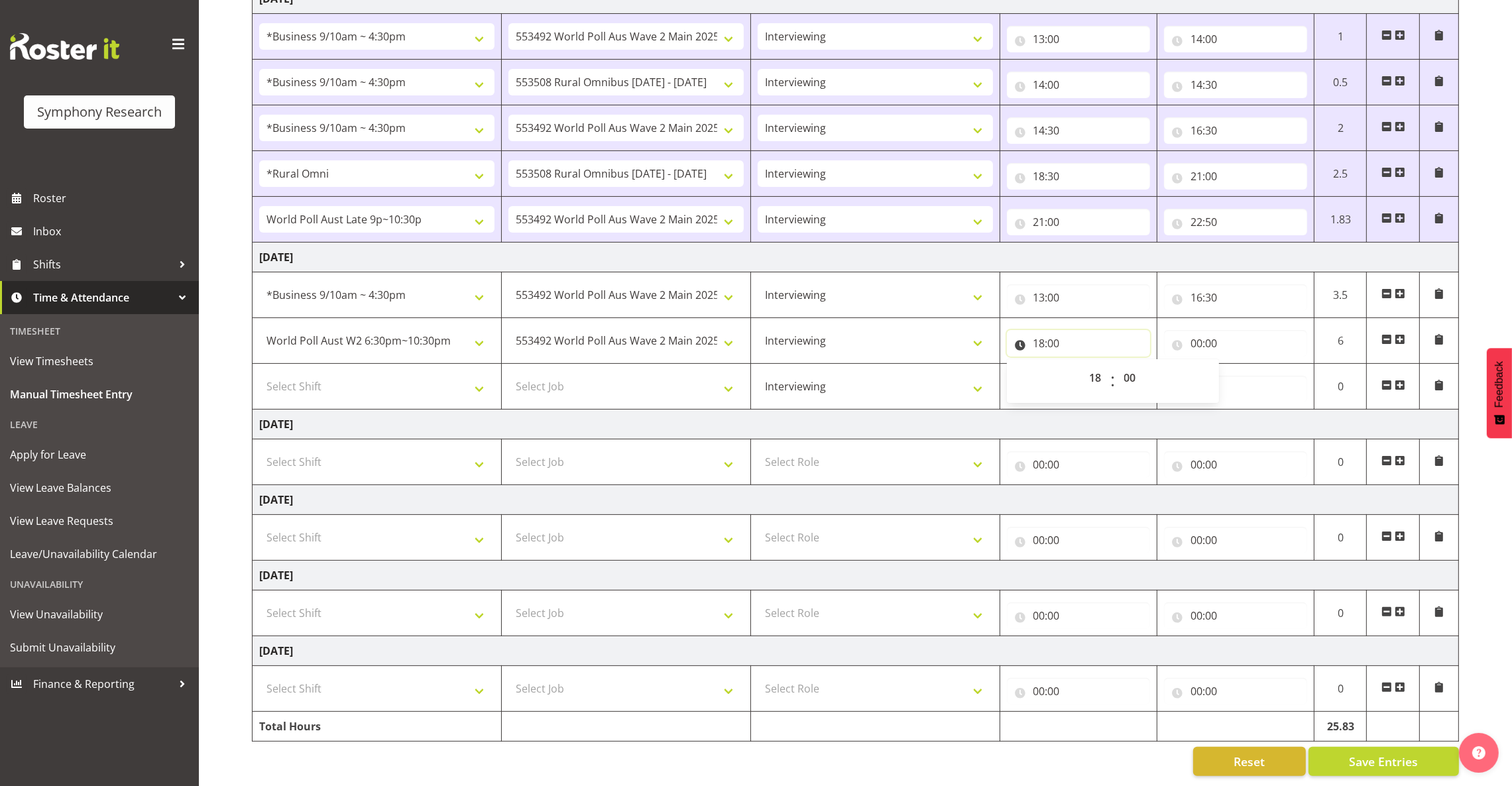
click at [1059, 330] on input "18:00" at bounding box center [1079, 343] width 143 height 27
click at [1126, 364] on select "00 01 02 03 04 05 06 07 08 09 10 11 12 13 14 15 16 17 18 19 20 21 22 23 24 25 2…" at bounding box center [1131, 377] width 30 height 27
select select "30"
click at [1117, 364] on select "00 01 02 03 04 05 06 07 08 09 10 11 12 13 14 15 16 17 18 19 20 21 22 23 24 25 2…" at bounding box center [1131, 377] width 30 height 27
type input "18:30"
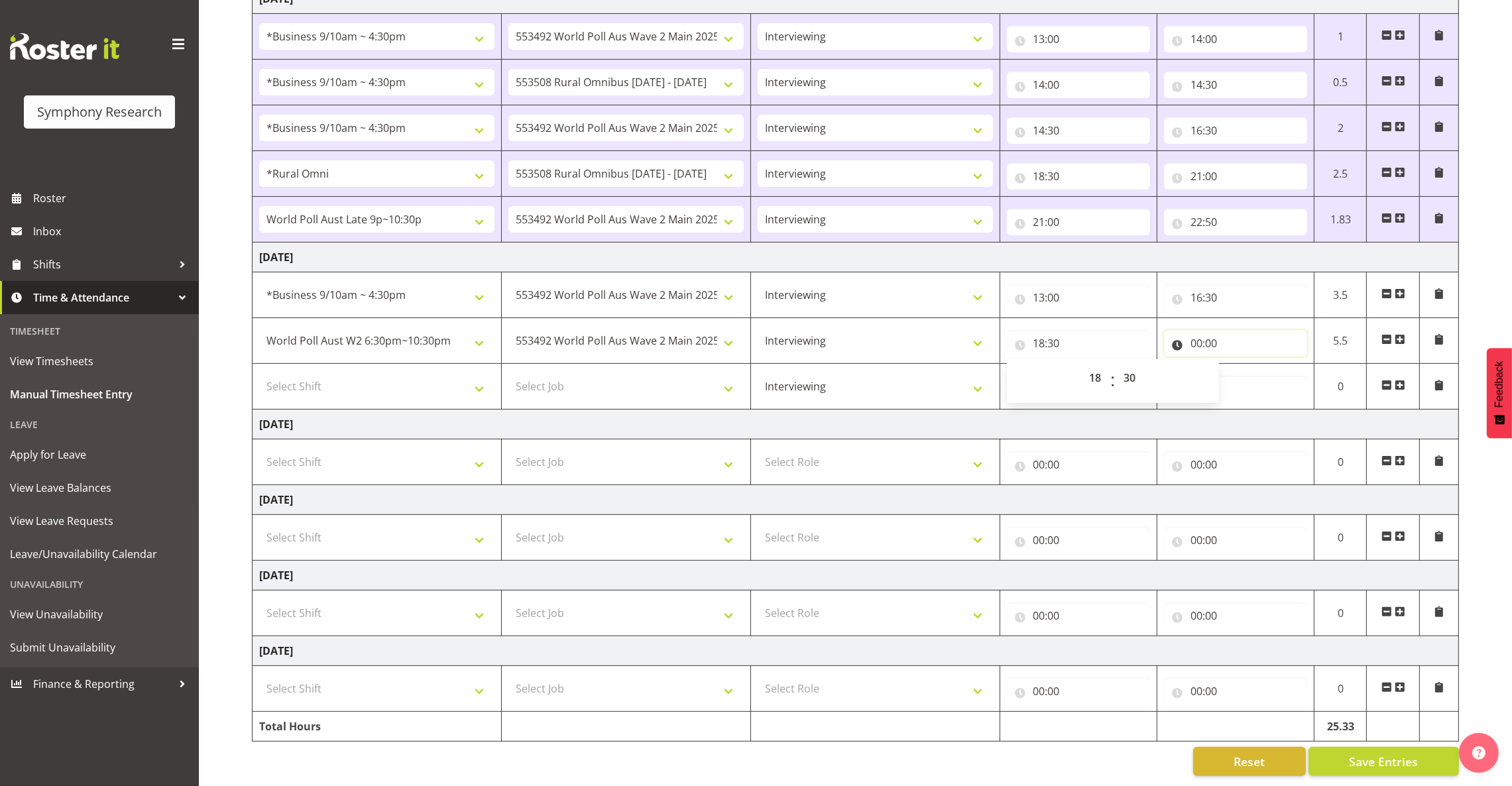
click at [1169, 330] on input "00:00" at bounding box center [1236, 343] width 143 height 27
click at [1169, 364] on select "00 01 02 03 04 05 06 07 08 09 10 11 12 13 14 15 16 17 18 19 20 21 22 23" at bounding box center [1254, 377] width 30 height 27
select select "22"
click at [1169, 364] on select "00 01 02 03 04 05 06 07 08 09 10 11 12 13 14 15 16 17 18 19 20 21 22 23" at bounding box center [1254, 377] width 30 height 27
type input "22:00"
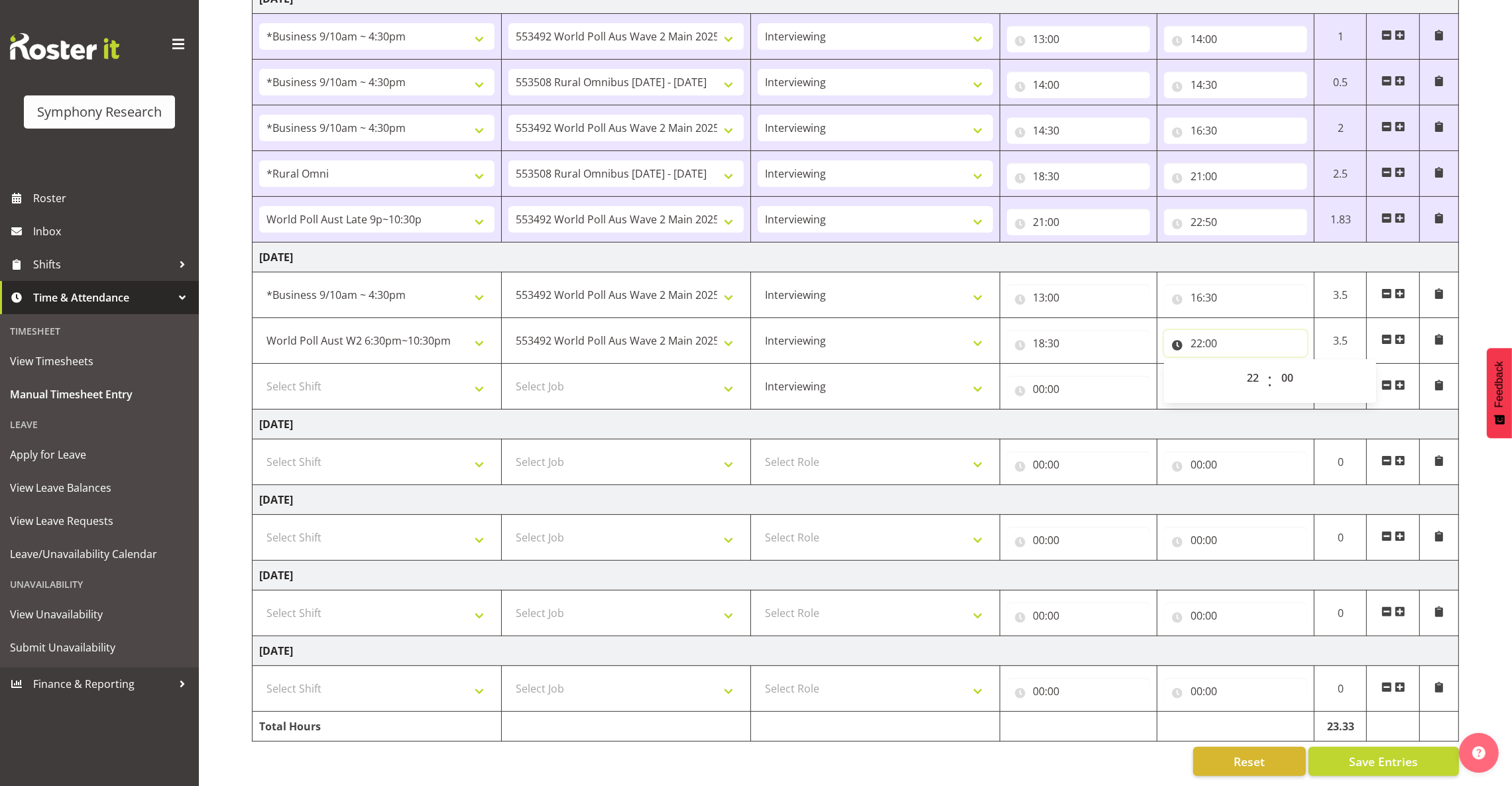
click at [1169, 330] on input "22:00" at bounding box center [1236, 343] width 143 height 27
click at [1169, 376] on input "00:00" at bounding box center [1236, 389] width 143 height 27
click at [1169, 330] on input "22:00" at bounding box center [1236, 343] width 143 height 27
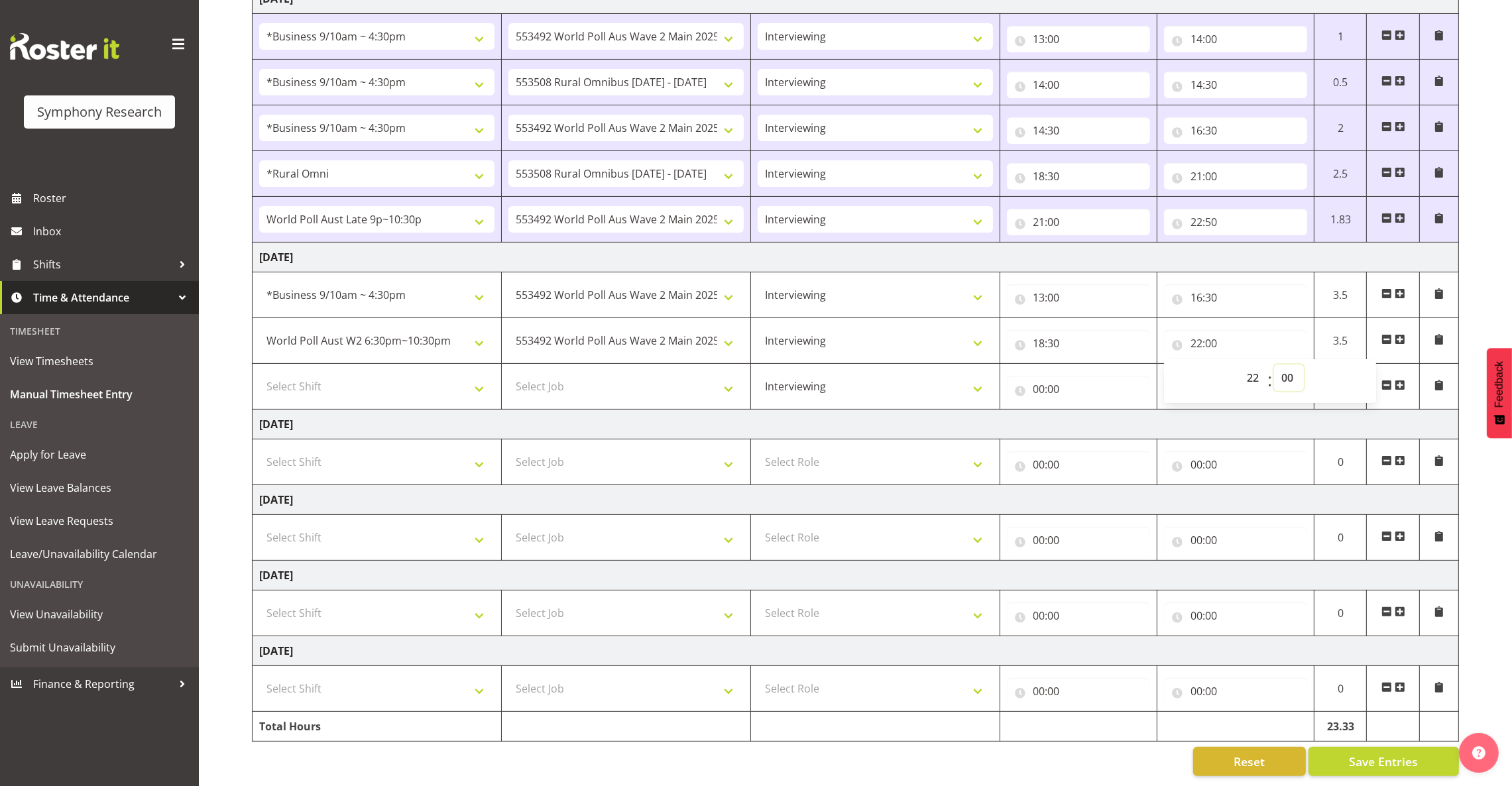
click at [1169, 364] on select "00 01 02 03 04 05 06 07 08 09 10 11 12 13 14 15 16 17 18 19 20 21 22 23 24 25 2…" at bounding box center [1289, 377] width 30 height 27
select select "50"
click at [1169, 364] on select "00 01 02 03 04 05 06 07 08 09 10 11 12 13 14 15 16 17 18 19 20 21 22 23 24 25 2…" at bounding box center [1289, 377] width 30 height 27
type input "22:50"
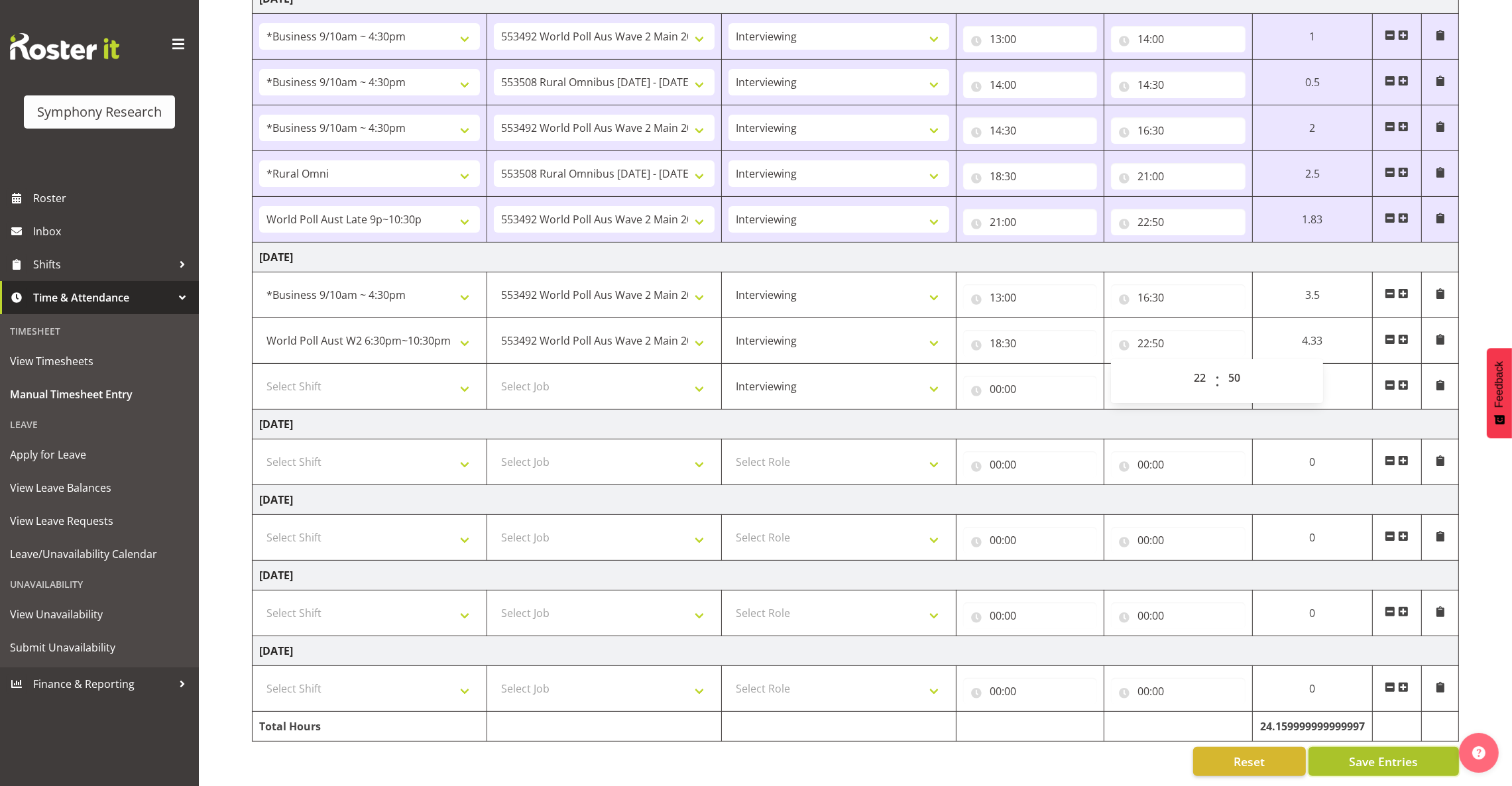
click at [1169, 753] on span "Save Entries" at bounding box center [1383, 761] width 69 height 18
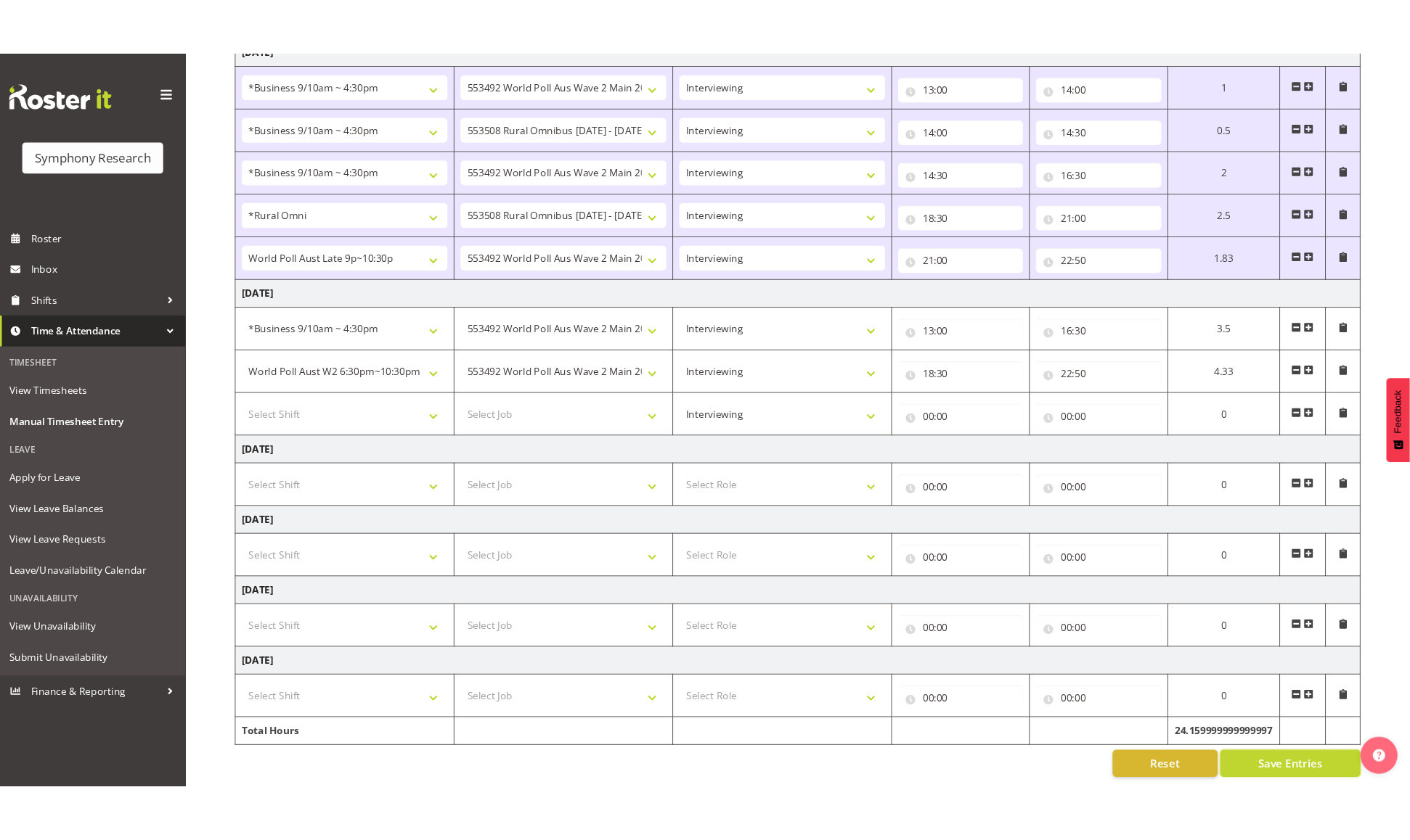
scroll to position [405, 0]
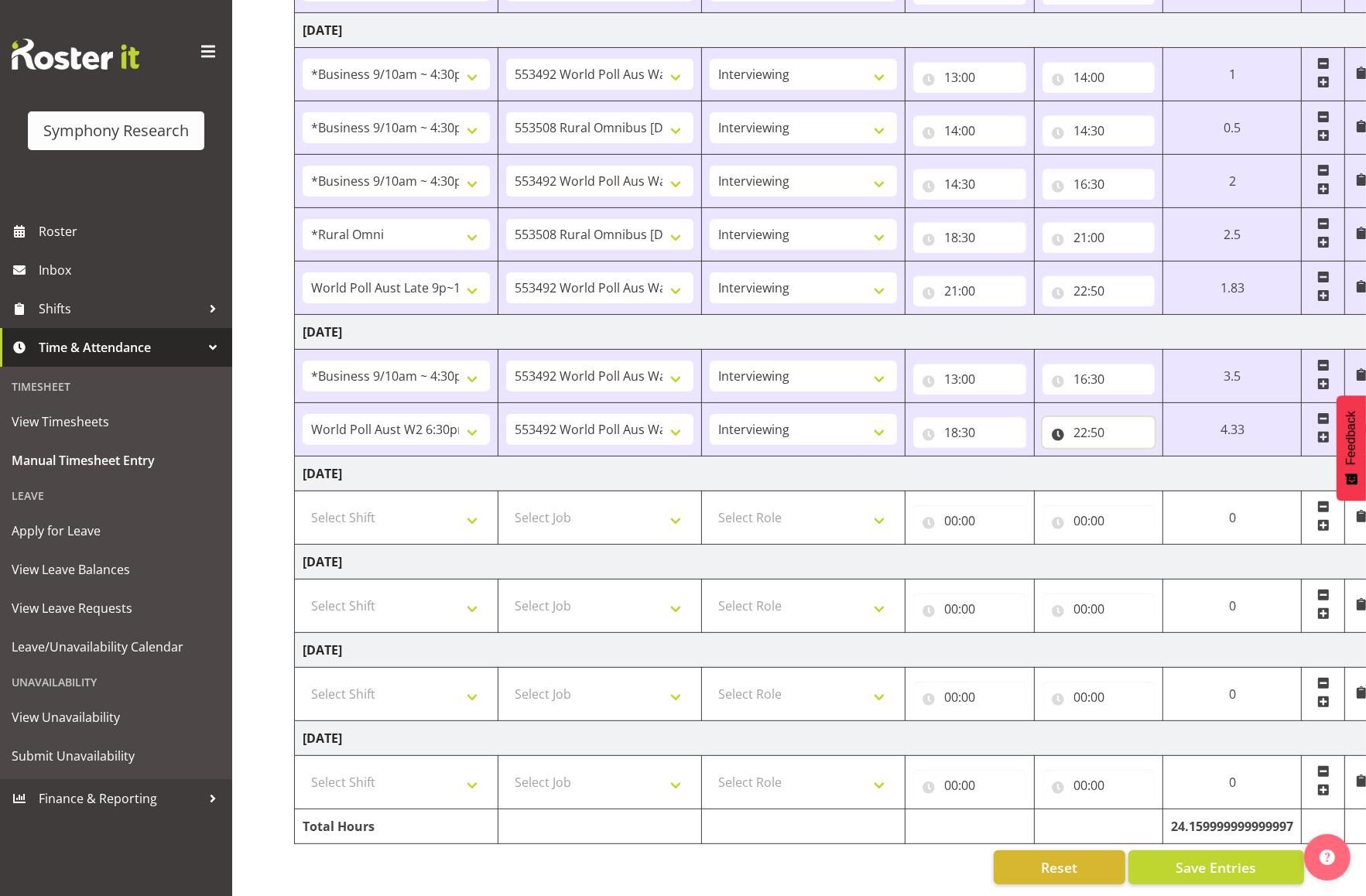
click at [1094, 436] on input "22:50" at bounding box center [1098, 432] width 113 height 31
click at [1180, 471] on select "00 01 02 03 04 05 06 07 08 09 10 11 12 13 14 15 16 17 18 19 20 21 22 23 24 25 2…" at bounding box center [1187, 473] width 35 height 31
select select "55"
click at [1206, 460] on select "00 01 02 03 04 05 06 07 08 09 10 11 12 13 14 15 16 17 18 19 20 21 22 23 24 25 2…" at bounding box center [1187, 473] width 35 height 31
type input "22:55"
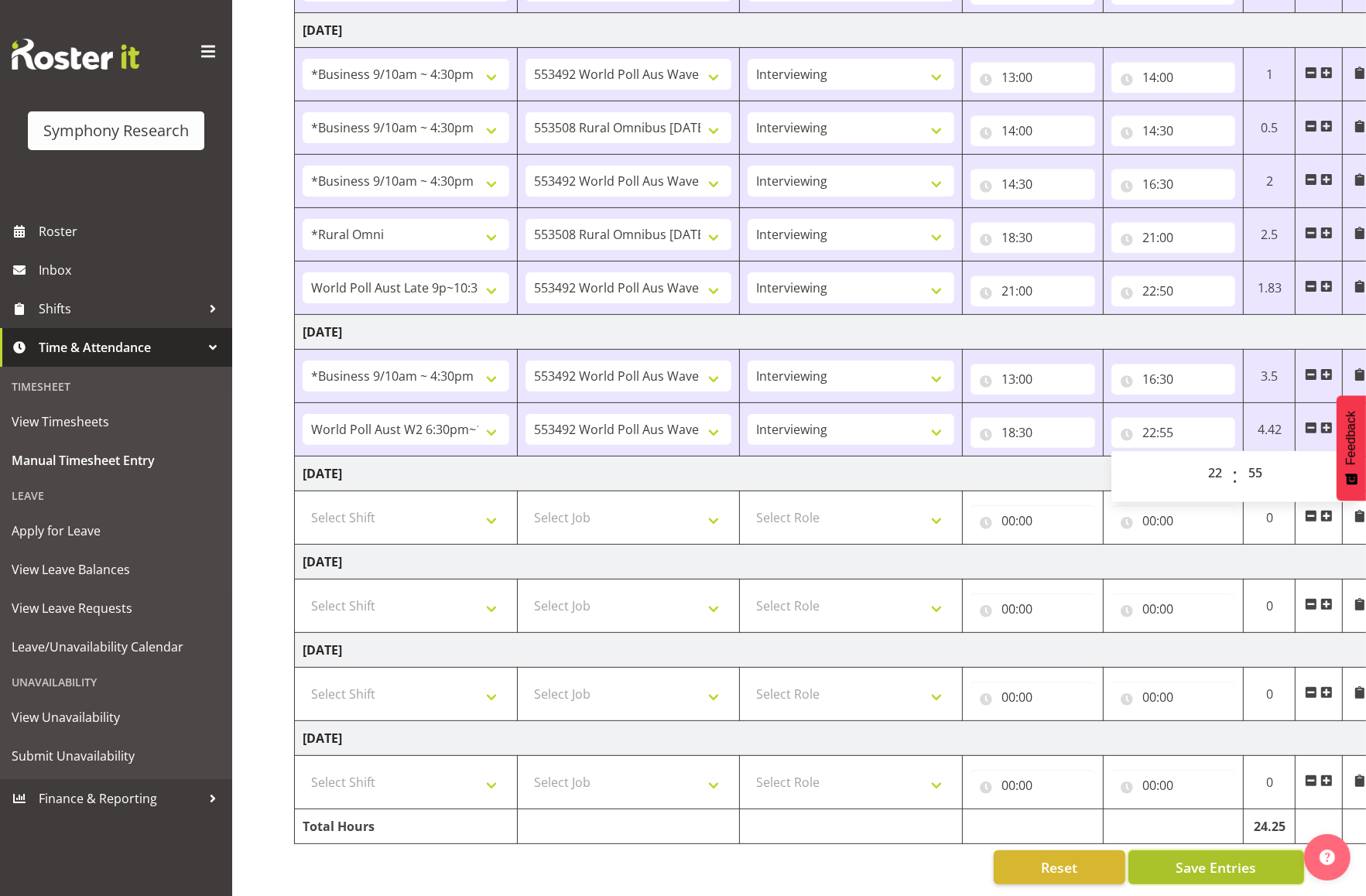
click at [1189, 877] on span "Save Entries" at bounding box center [1216, 868] width 81 height 20
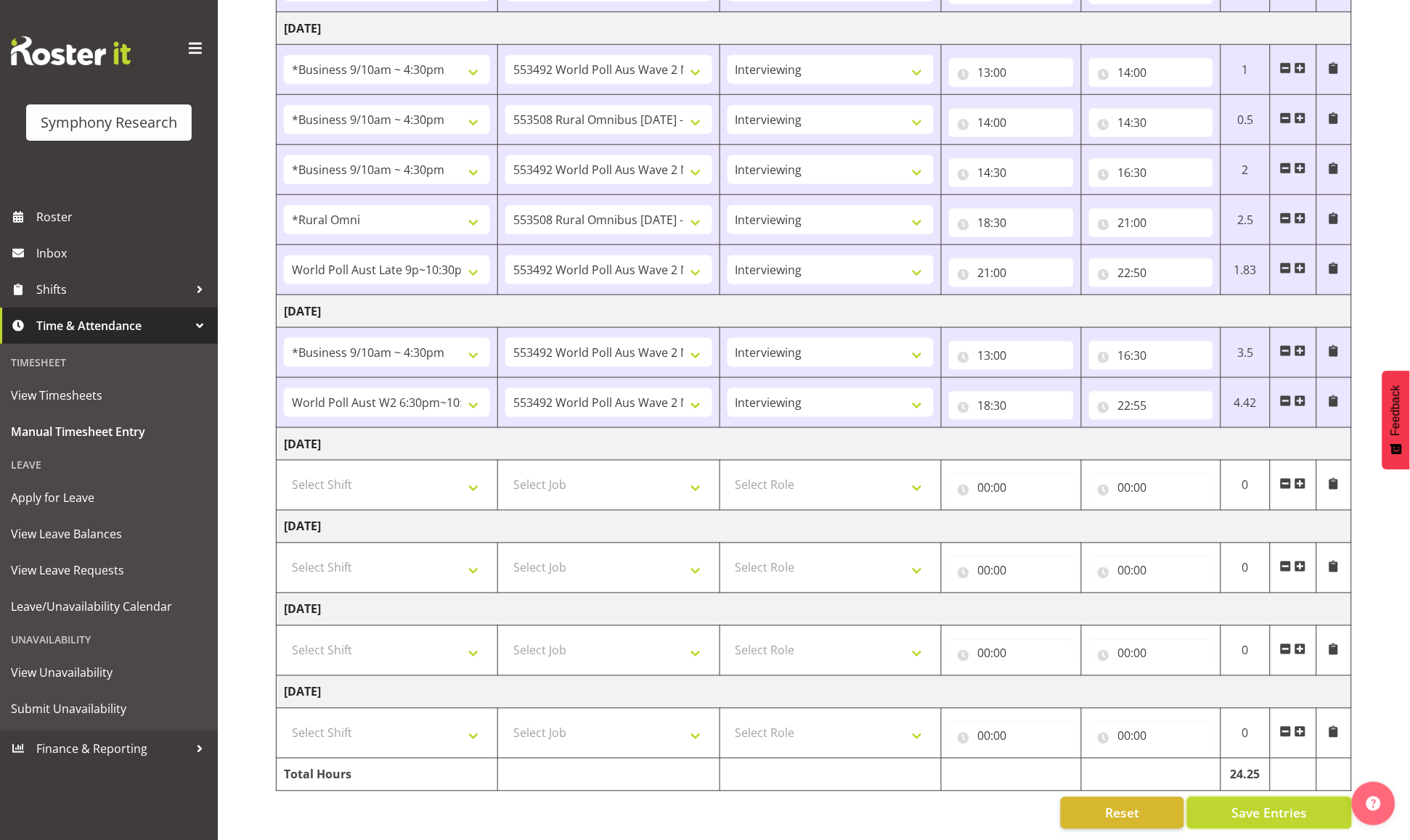
scroll to position [425, 0]
